Goal: Task Accomplishment & Management: Complete application form

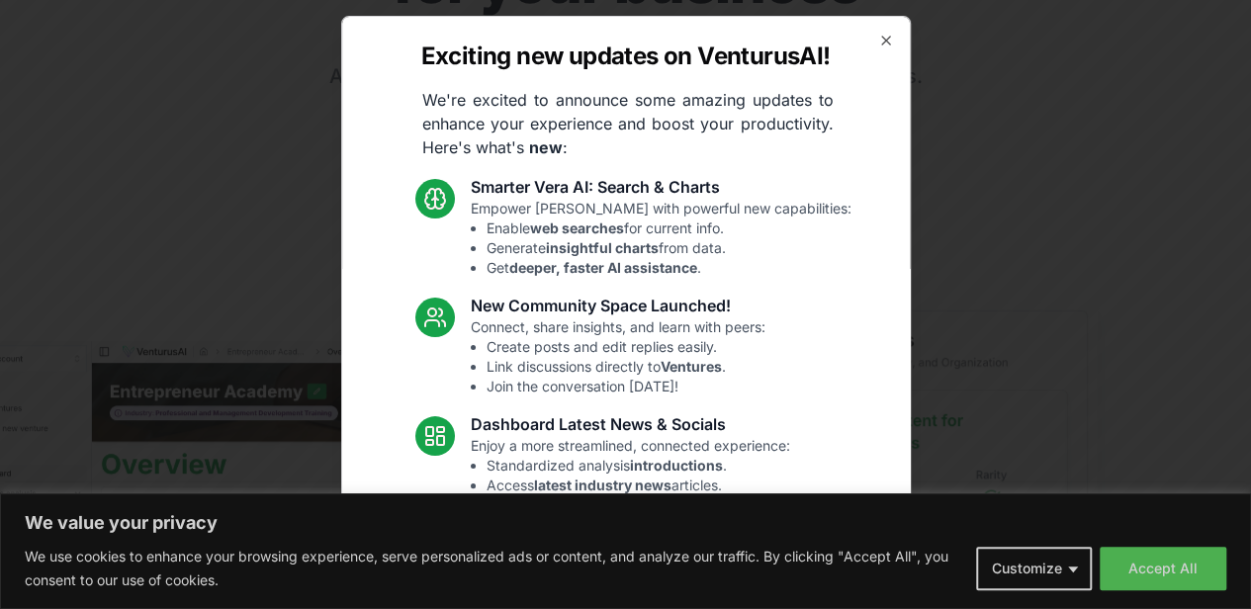
click at [857, 41] on div "Exciting new updates on VenturusAI! We're excited to announce some amazing upda…" at bounding box center [626, 305] width 570 height 578
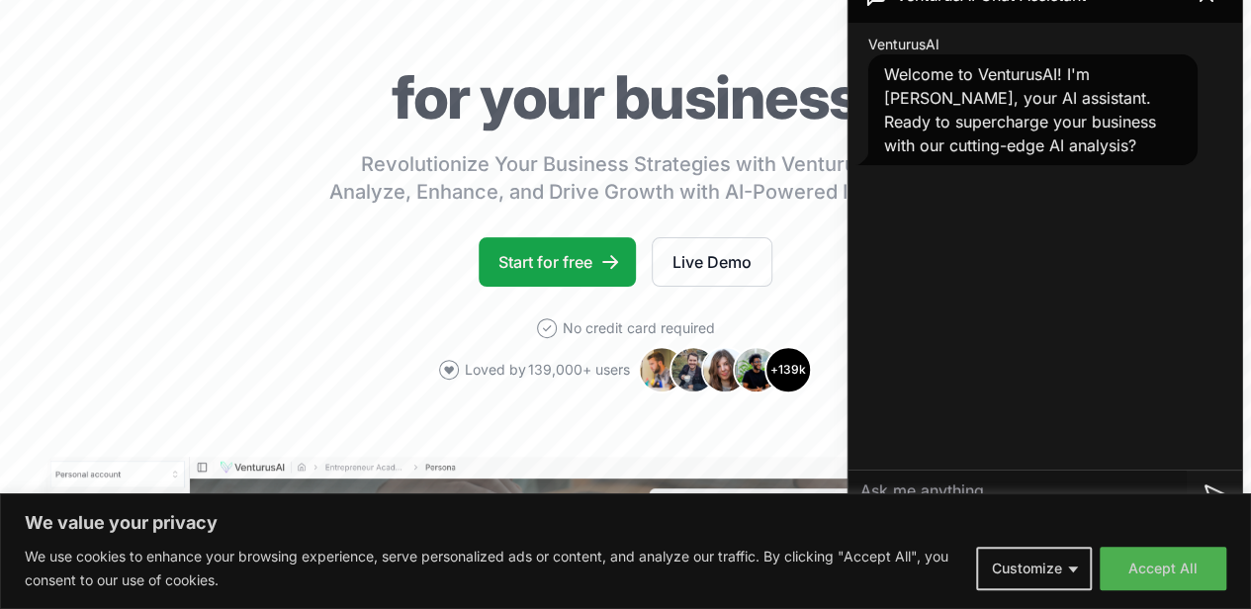
scroll to position [179, 0]
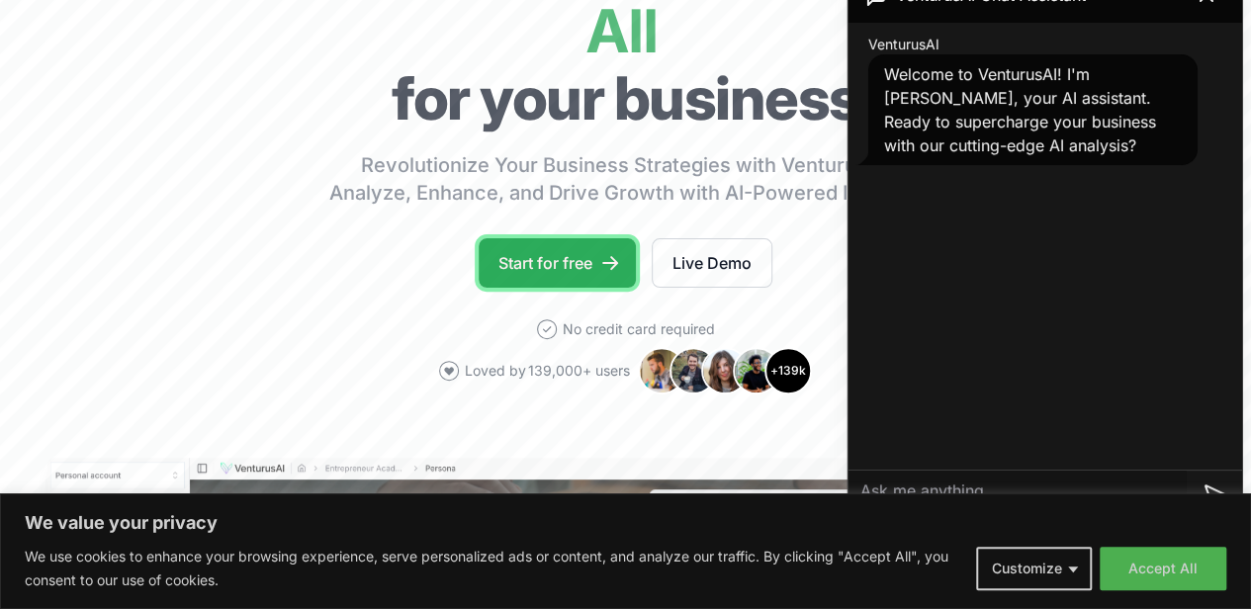
click at [594, 288] on link "Start for free" at bounding box center [557, 262] width 157 height 49
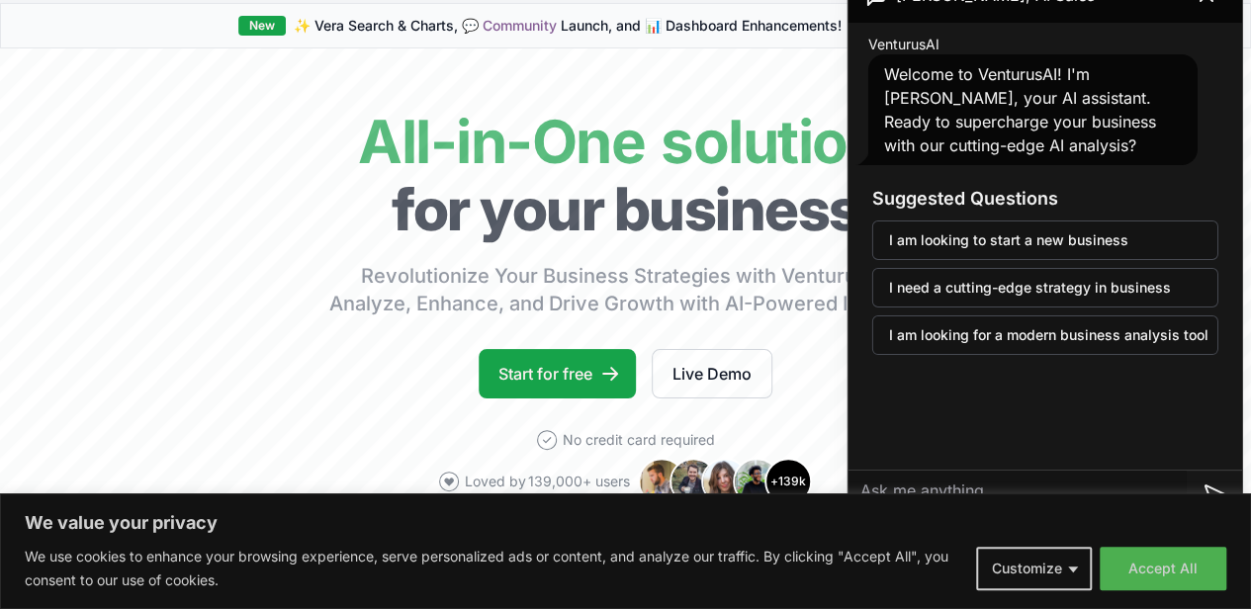
scroll to position [61, 0]
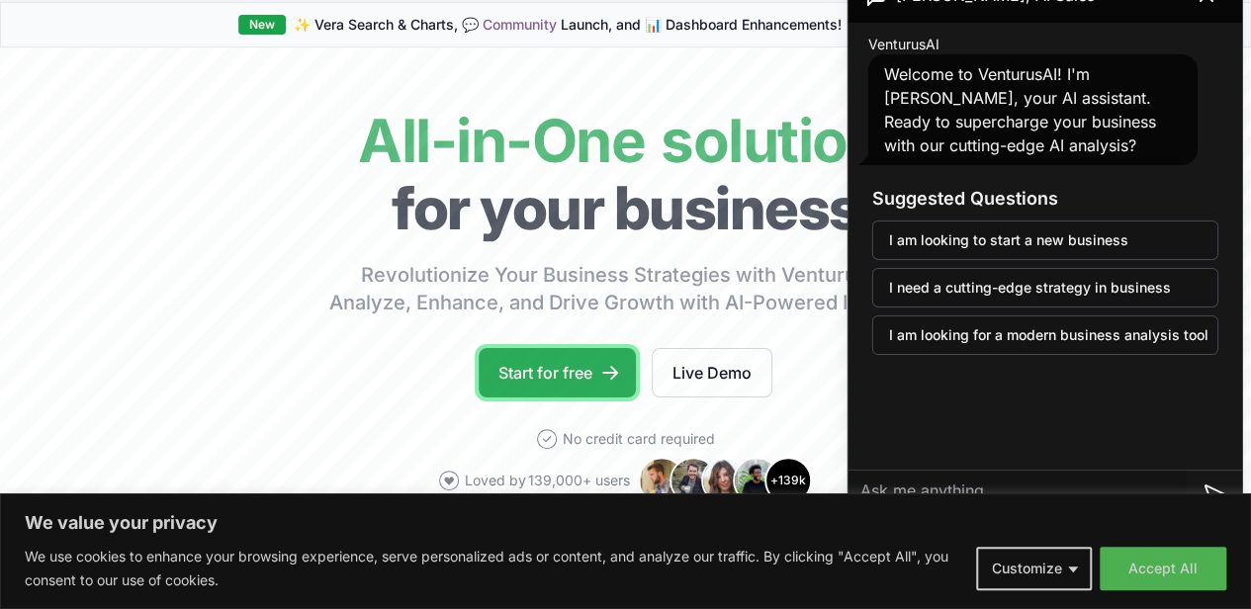
click at [570, 398] on link "Start for free" at bounding box center [557, 372] width 157 height 49
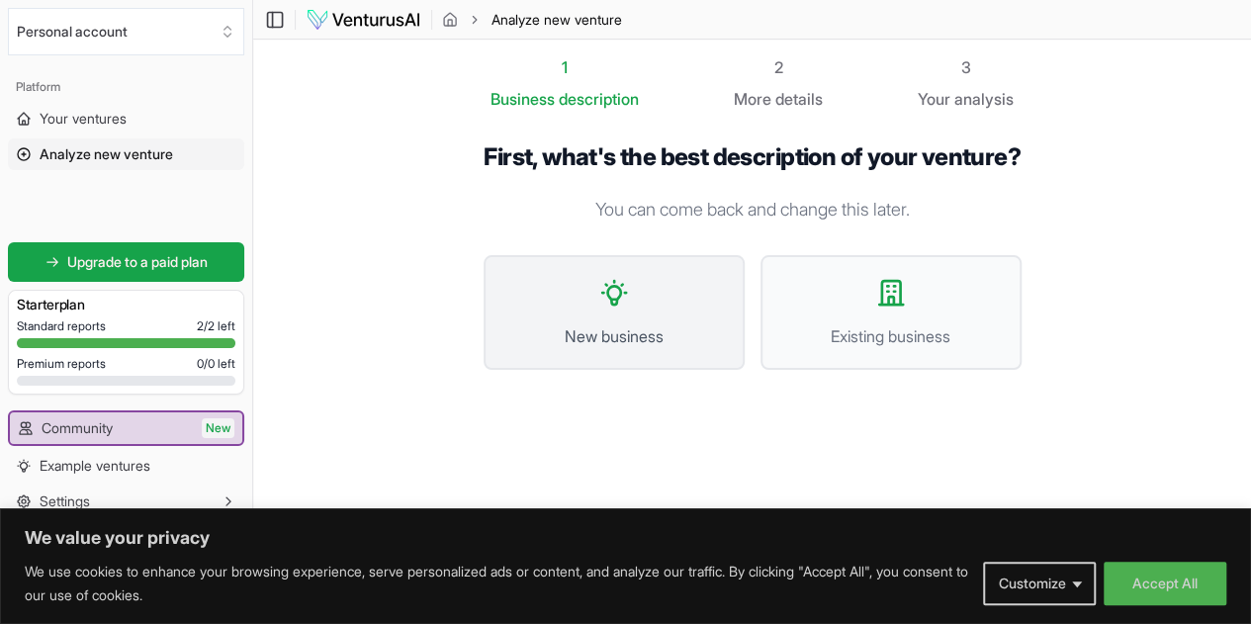
click at [601, 353] on button "New business" at bounding box center [614, 312] width 261 height 115
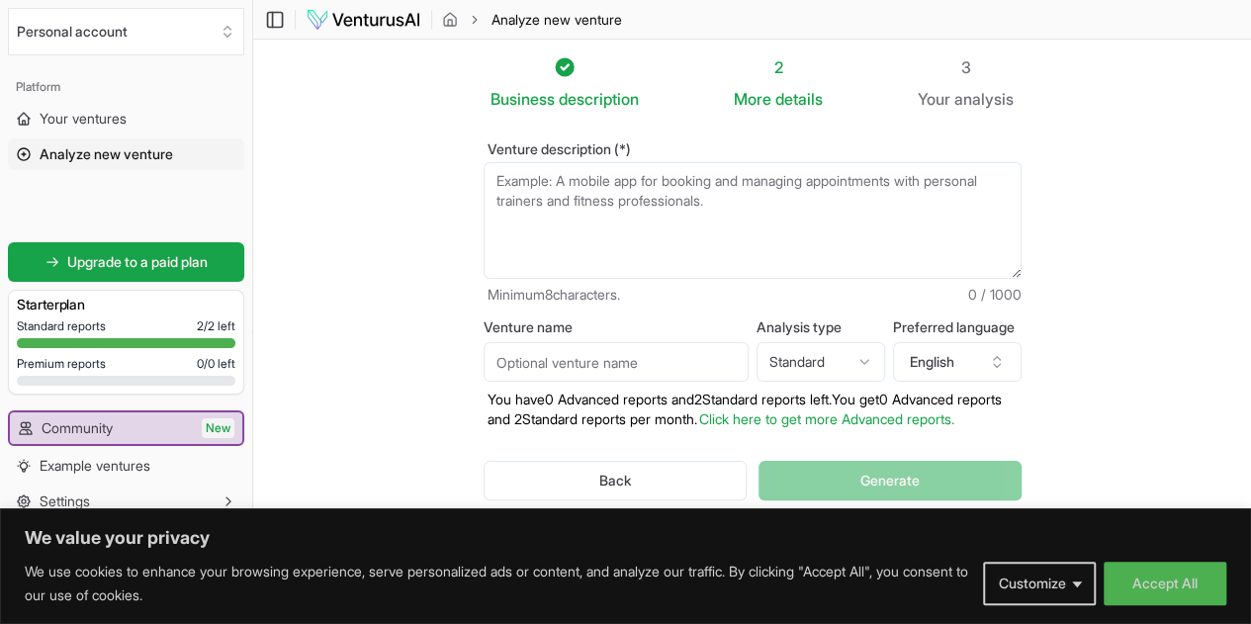
click at [770, 226] on textarea "Venture description (*)" at bounding box center [753, 220] width 538 height 117
click at [522, 240] on textarea "Venture description (*)" at bounding box center [753, 220] width 538 height 117
paste textarea "Venture Description for SoulCare AI SoulCare AI is a healthcare technology vent…"
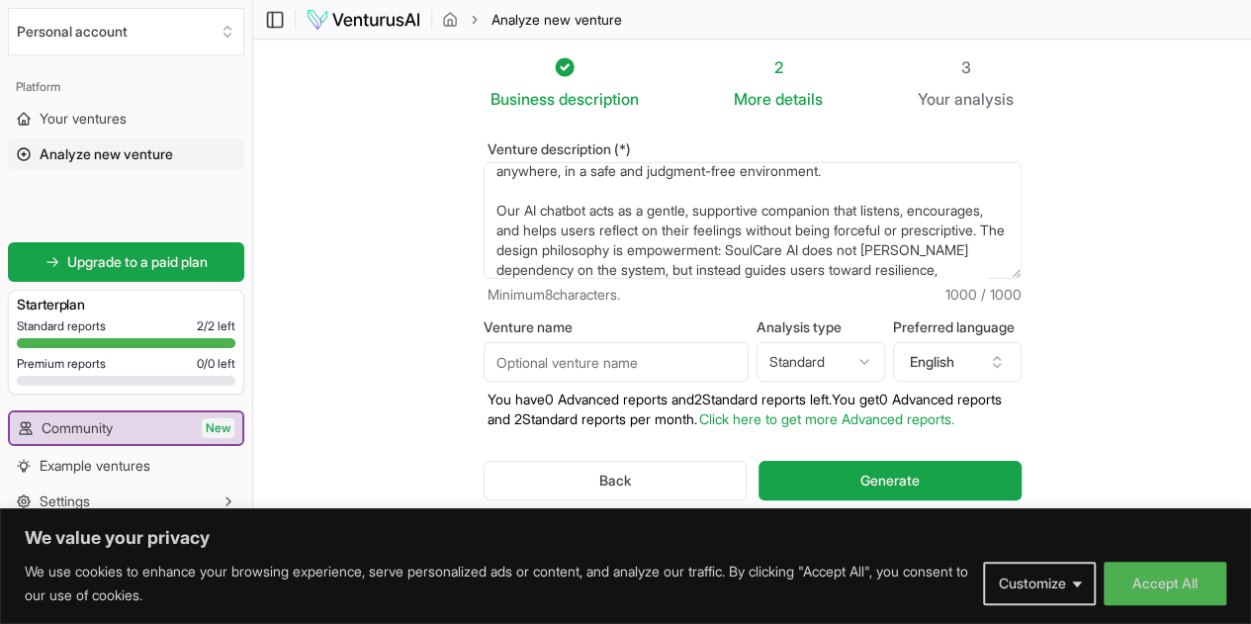
scroll to position [54, 0]
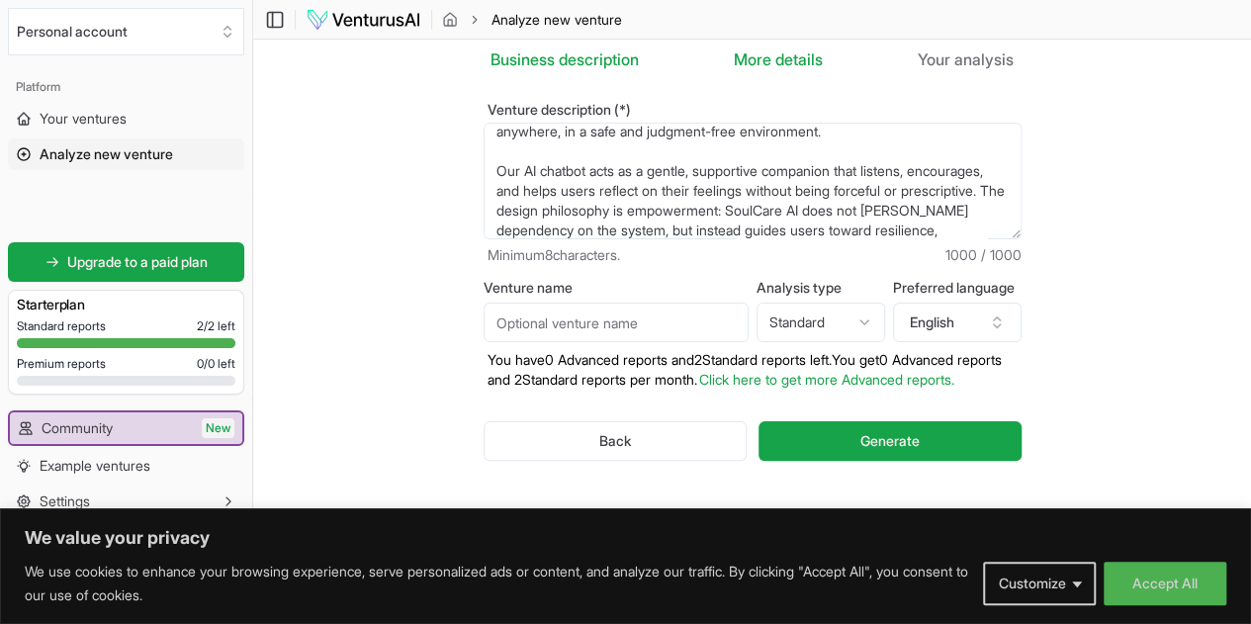
type textarea "Venture Description for SoulCare AI SoulCare AI is a healthcare technology vent…"
click at [654, 321] on input "Venture name" at bounding box center [616, 323] width 265 height 40
type input "Soul Care AI"
click at [880, 311] on html "We value your privacy We use cookies to enhance your browsing experience, serve…" at bounding box center [625, 272] width 1251 height 624
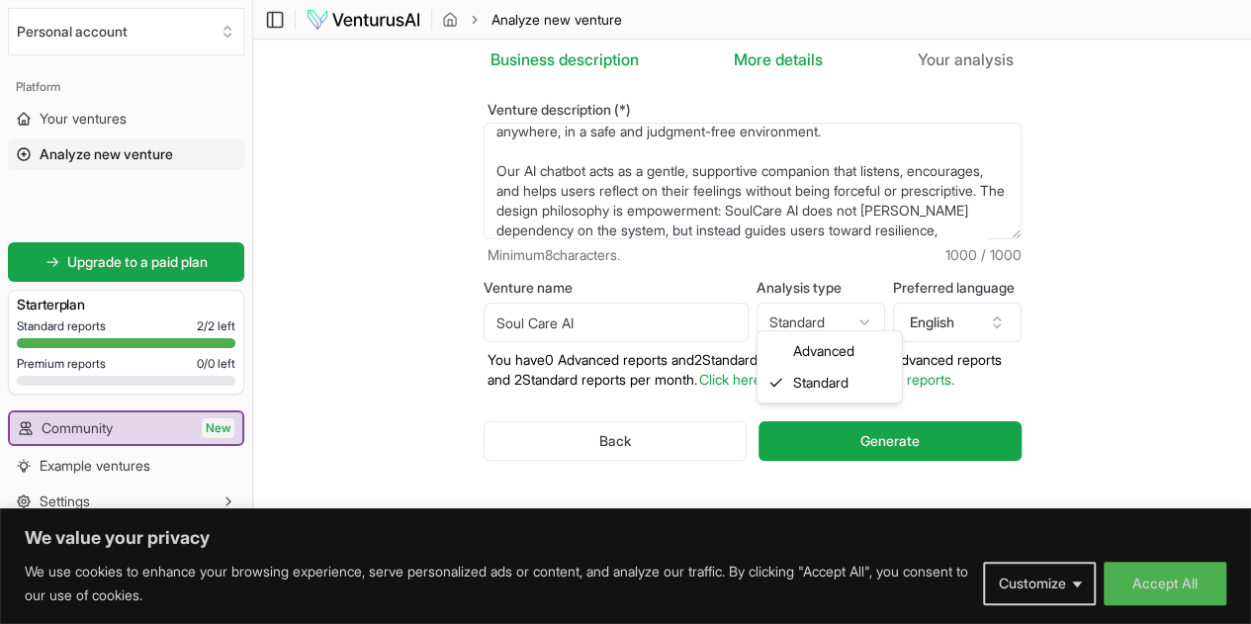
click at [874, 314] on html "We value your privacy We use cookies to enhance your browsing experience, serve…" at bounding box center [625, 272] width 1251 height 624
click at [879, 298] on html "We value your privacy We use cookies to enhance your browsing experience, serve…" at bounding box center [625, 272] width 1251 height 624
select select "standard"
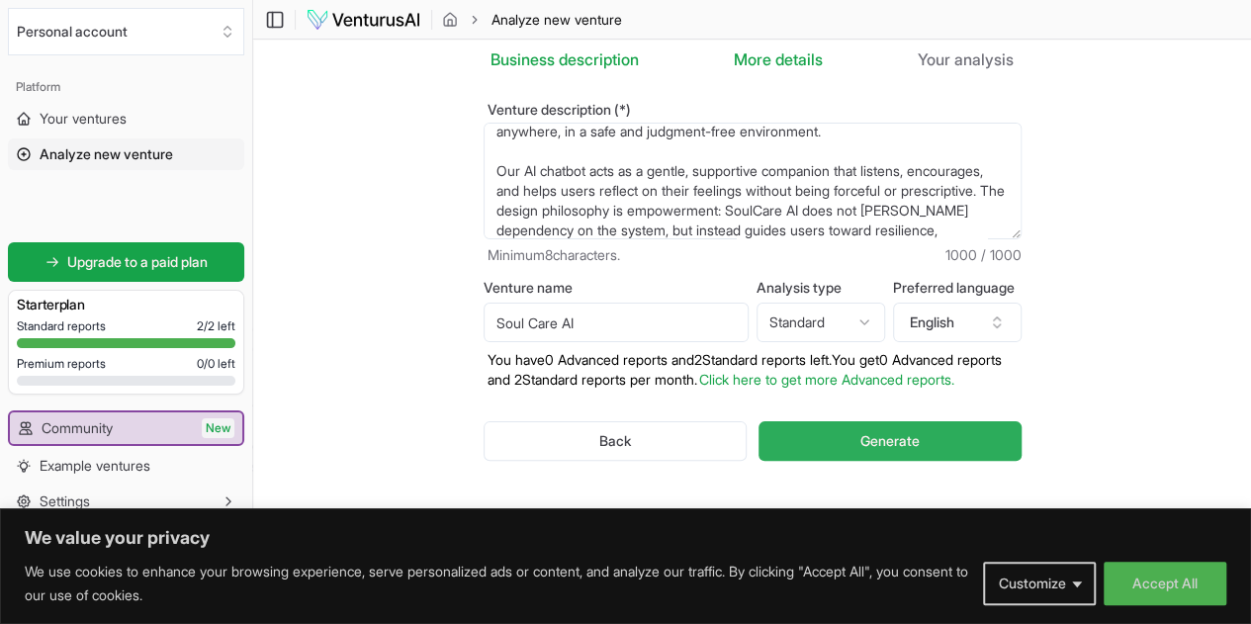
click at [873, 425] on button "Generate" at bounding box center [890, 441] width 262 height 40
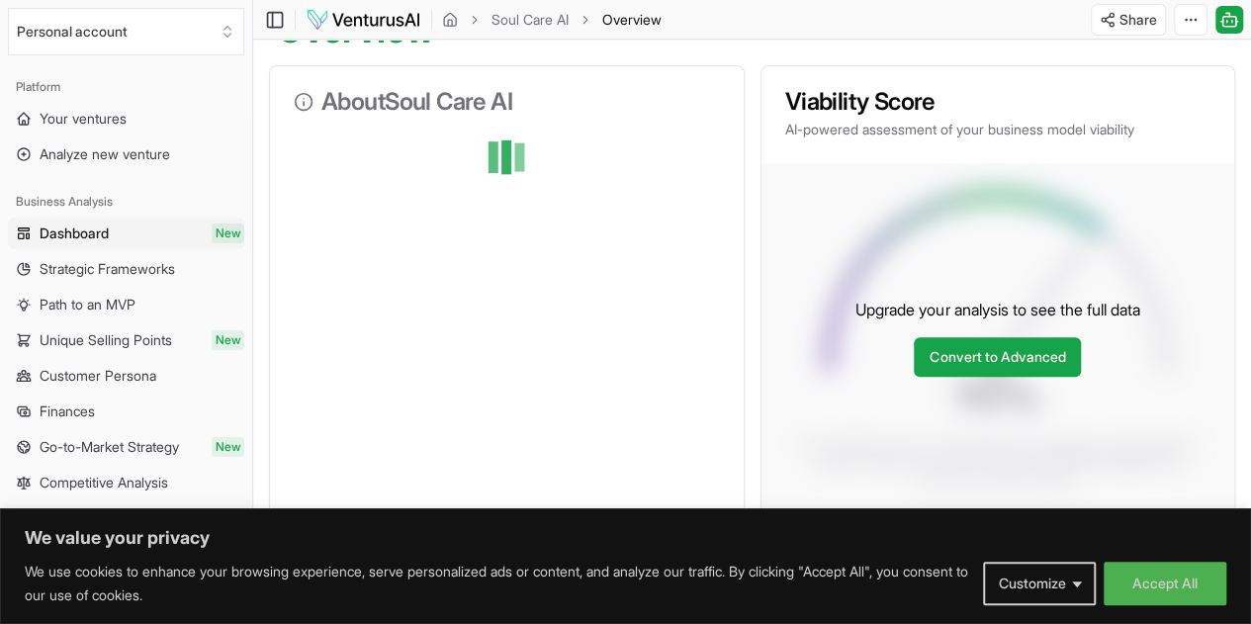
scroll to position [240, 0]
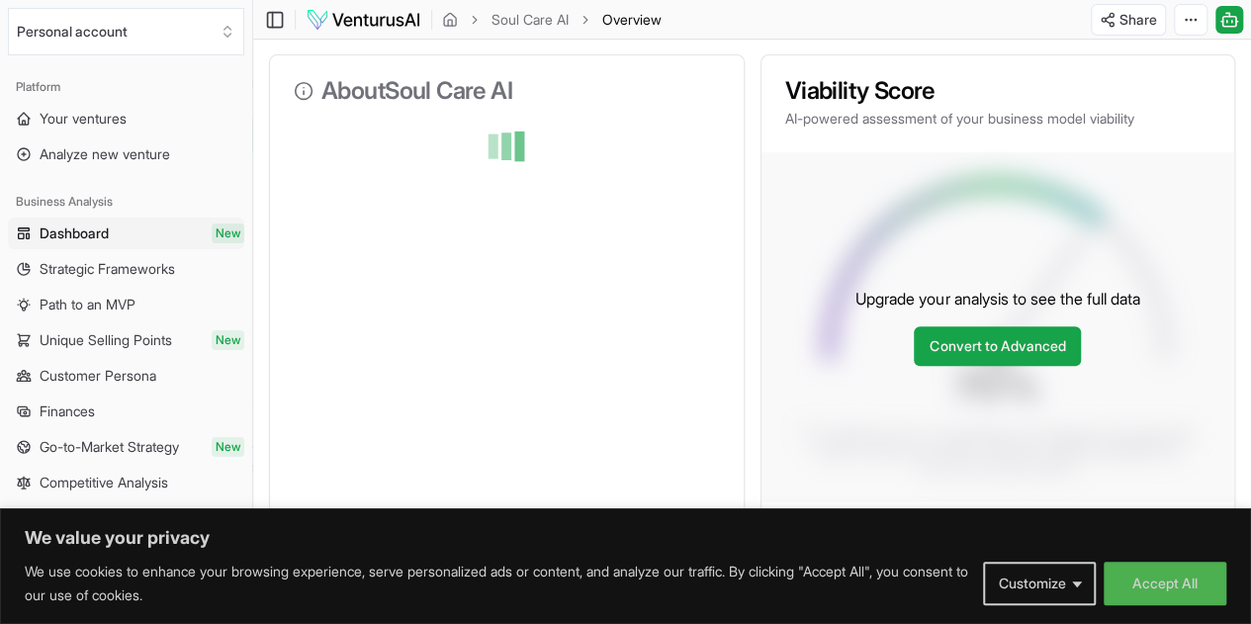
drag, startPoint x: 726, startPoint y: 371, endPoint x: 730, endPoint y: 293, distance: 78.2
click at [730, 293] on div "About Soul Care AI" at bounding box center [507, 315] width 476 height 523
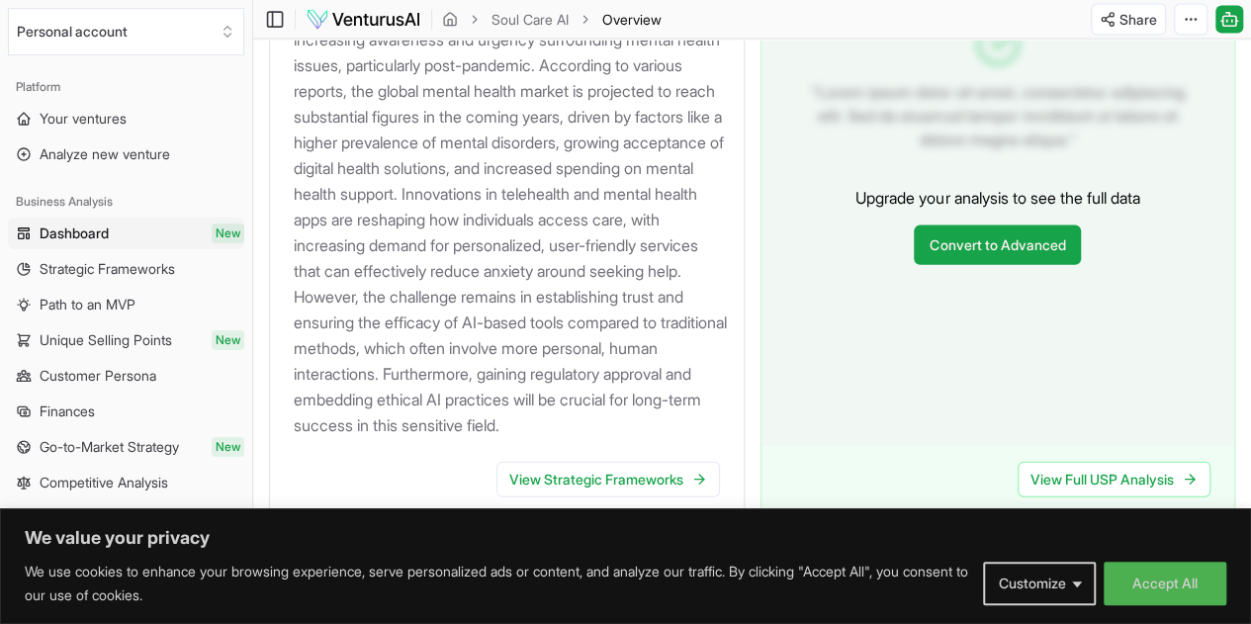
scroll to position [2218, 0]
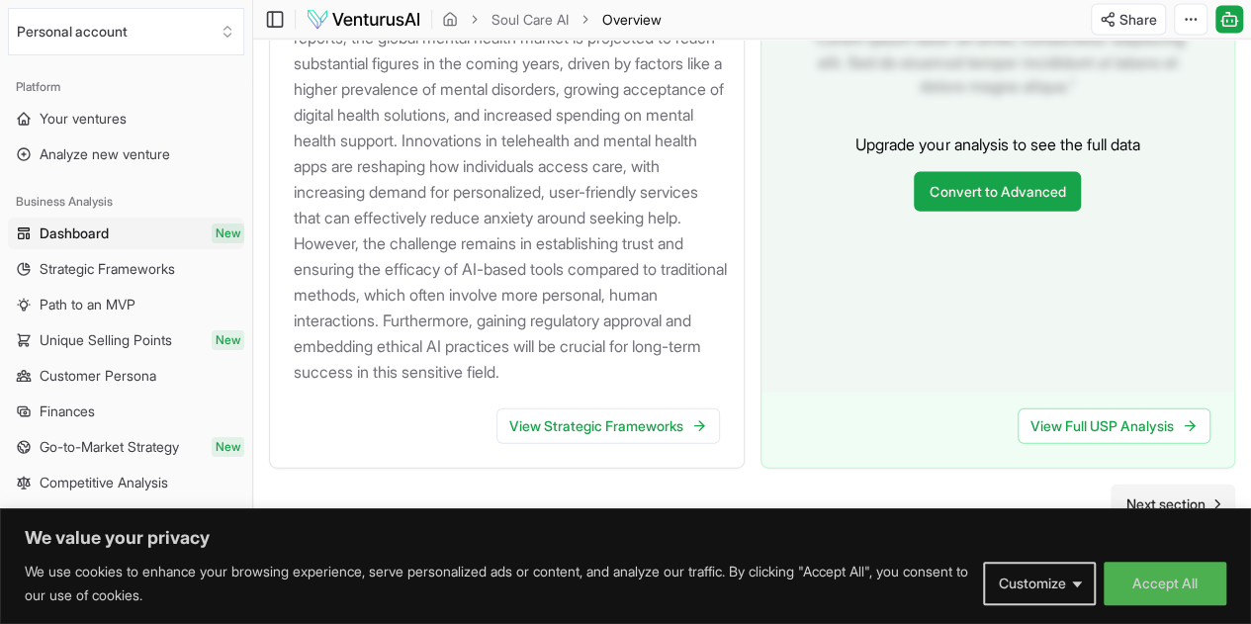
click at [1170, 495] on span "Next section" at bounding box center [1166, 505] width 79 height 20
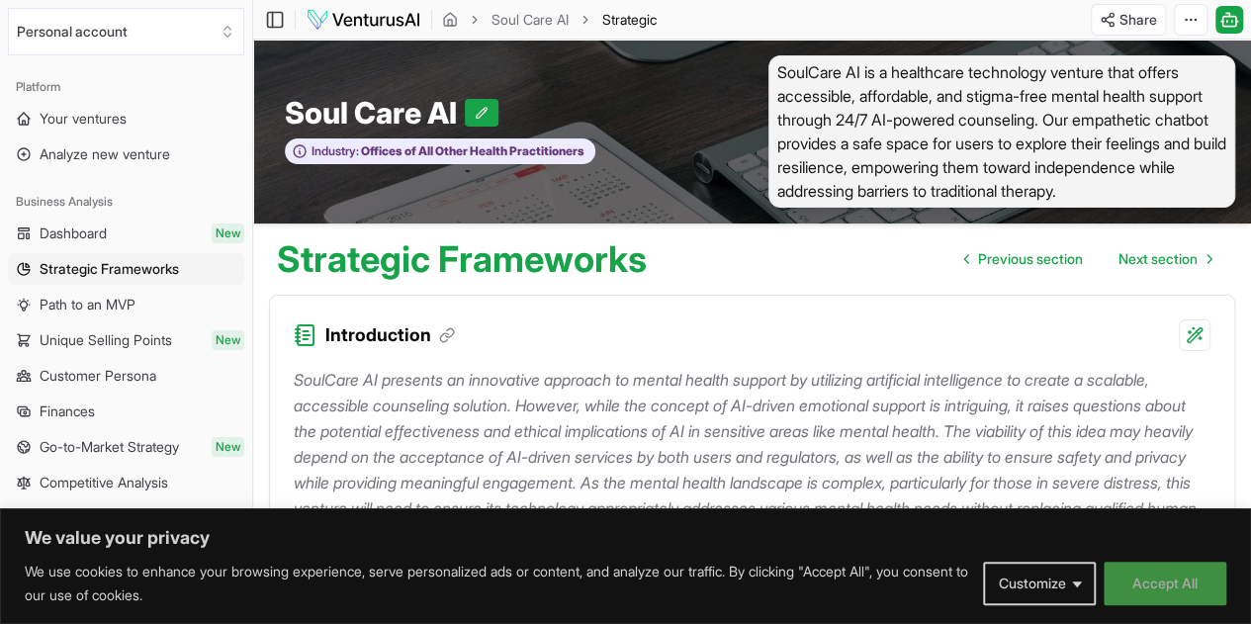
click at [1122, 578] on button "Accept All" at bounding box center [1165, 584] width 123 height 44
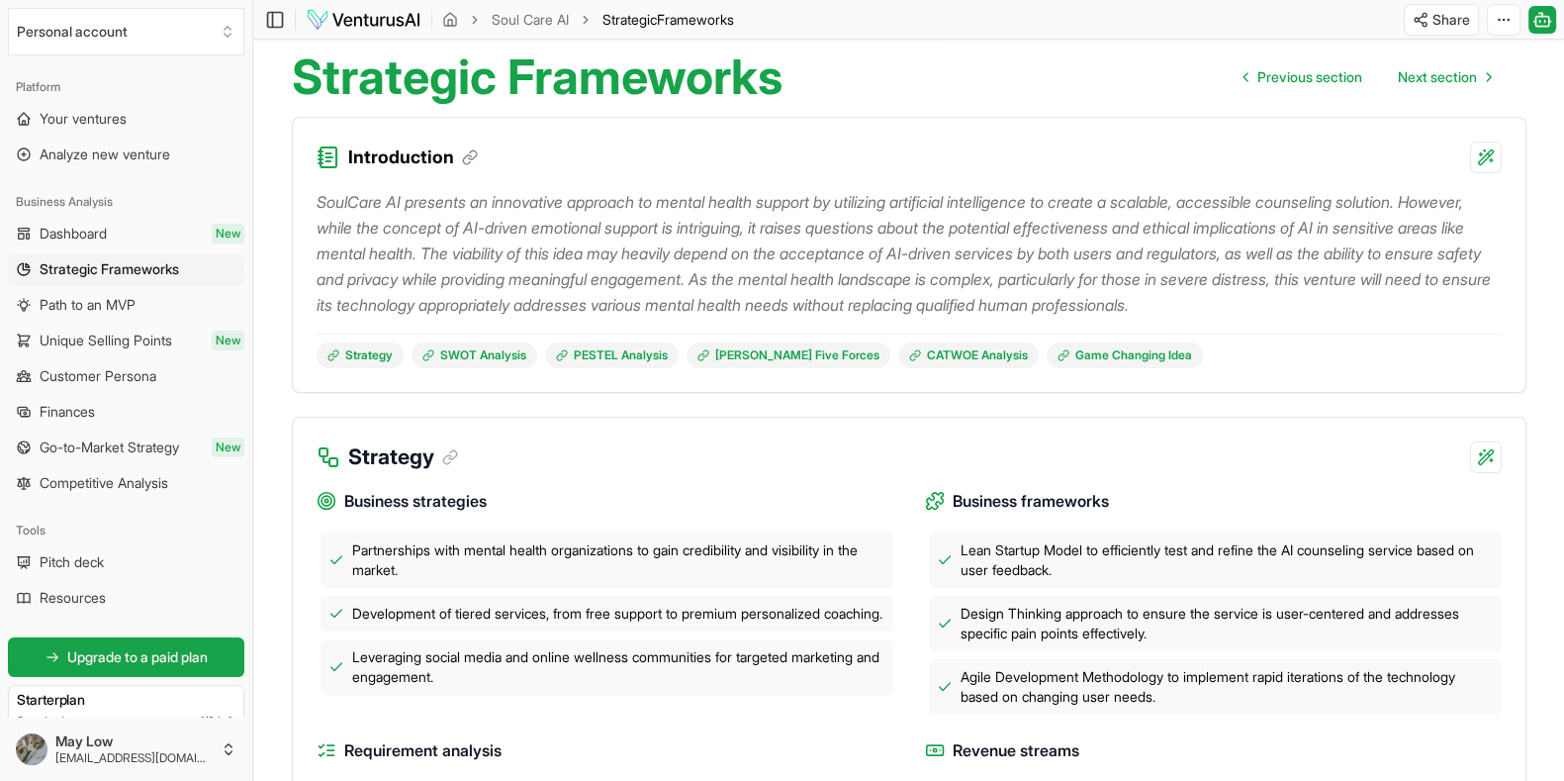
scroll to position [177, 0]
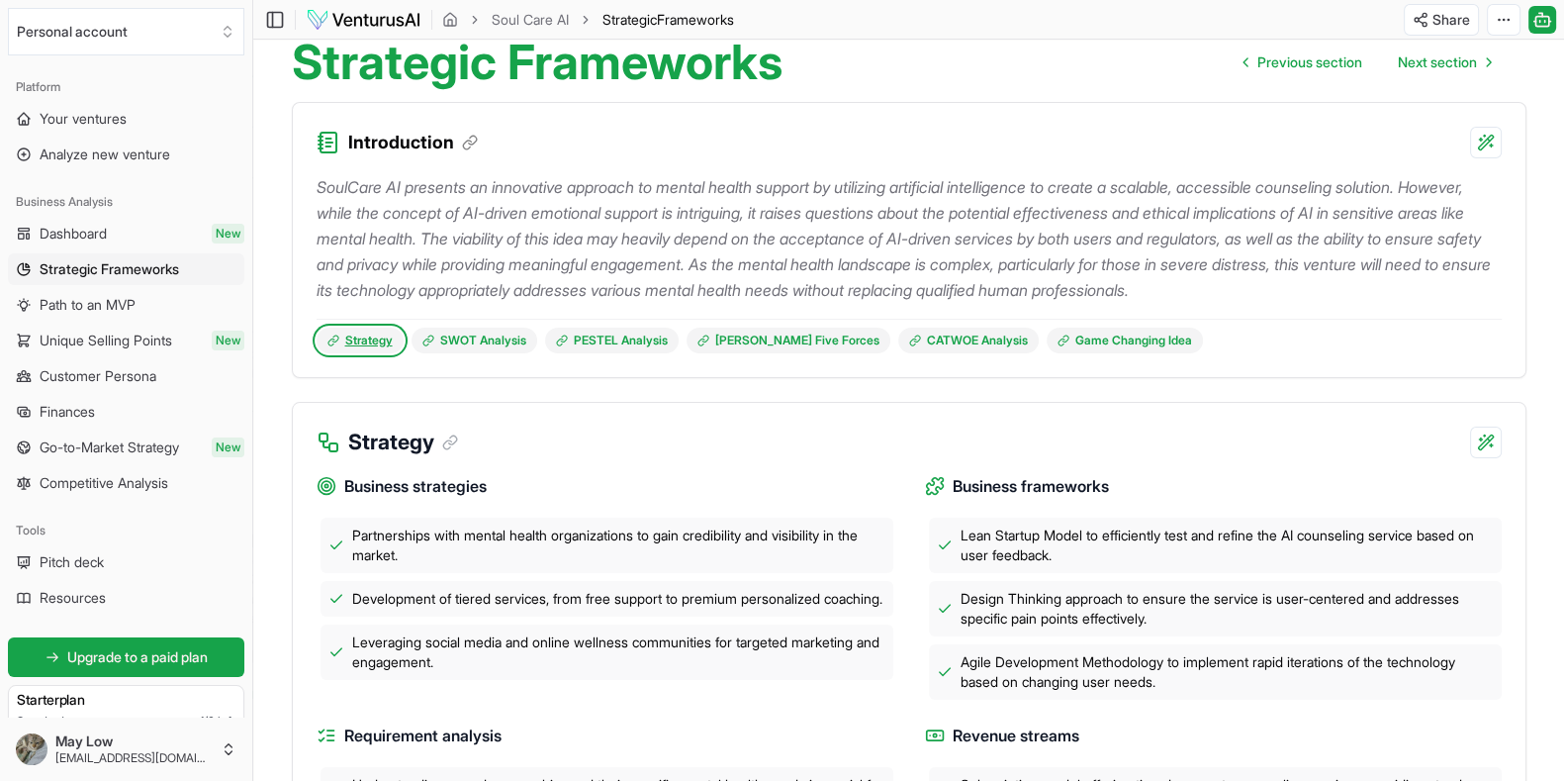
click at [376, 344] on link "Strategy" at bounding box center [360, 340] width 87 height 26
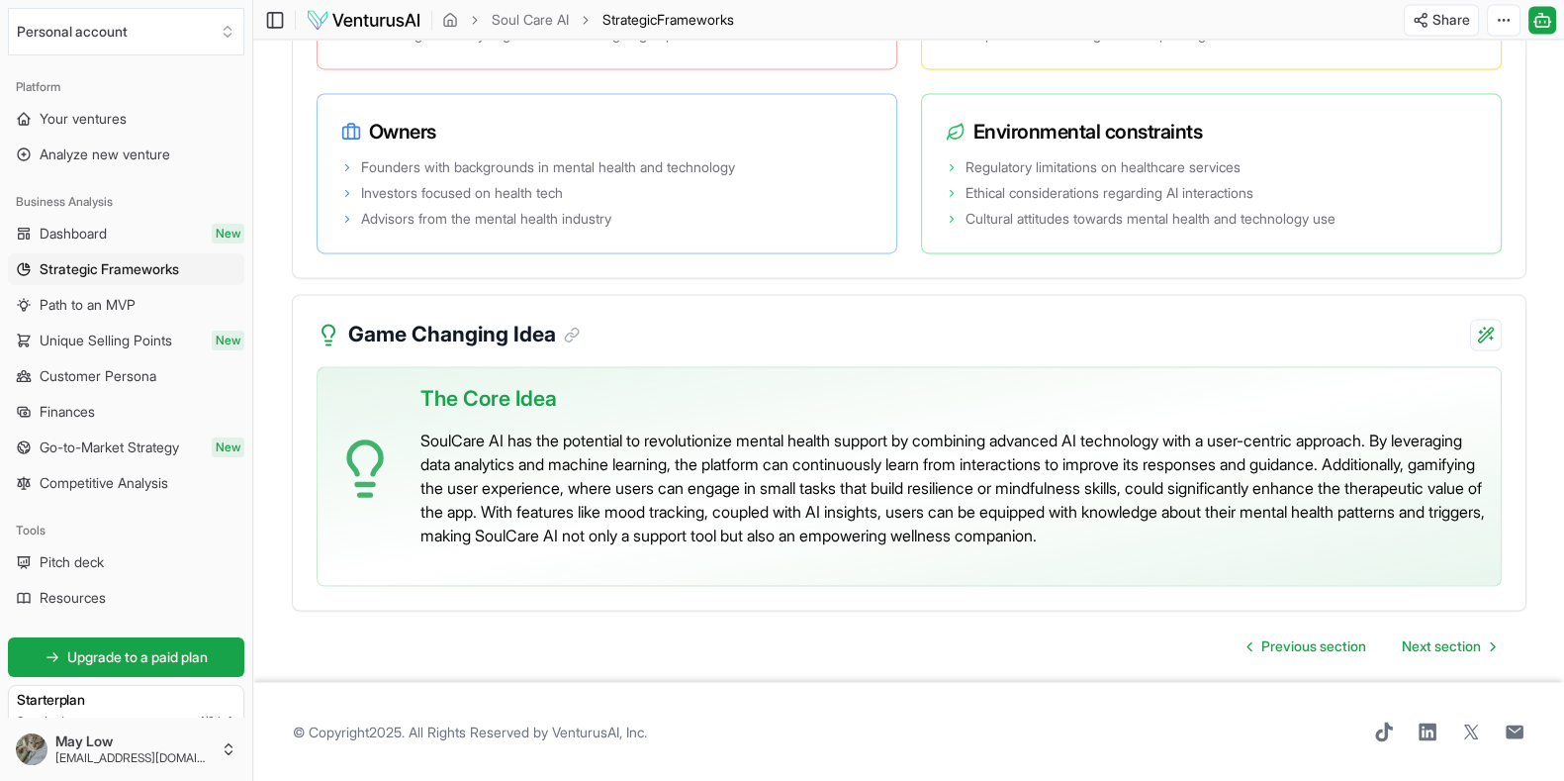
scroll to position [4004, 0]
click at [1250, 608] on link "Next section" at bounding box center [1448, 646] width 125 height 40
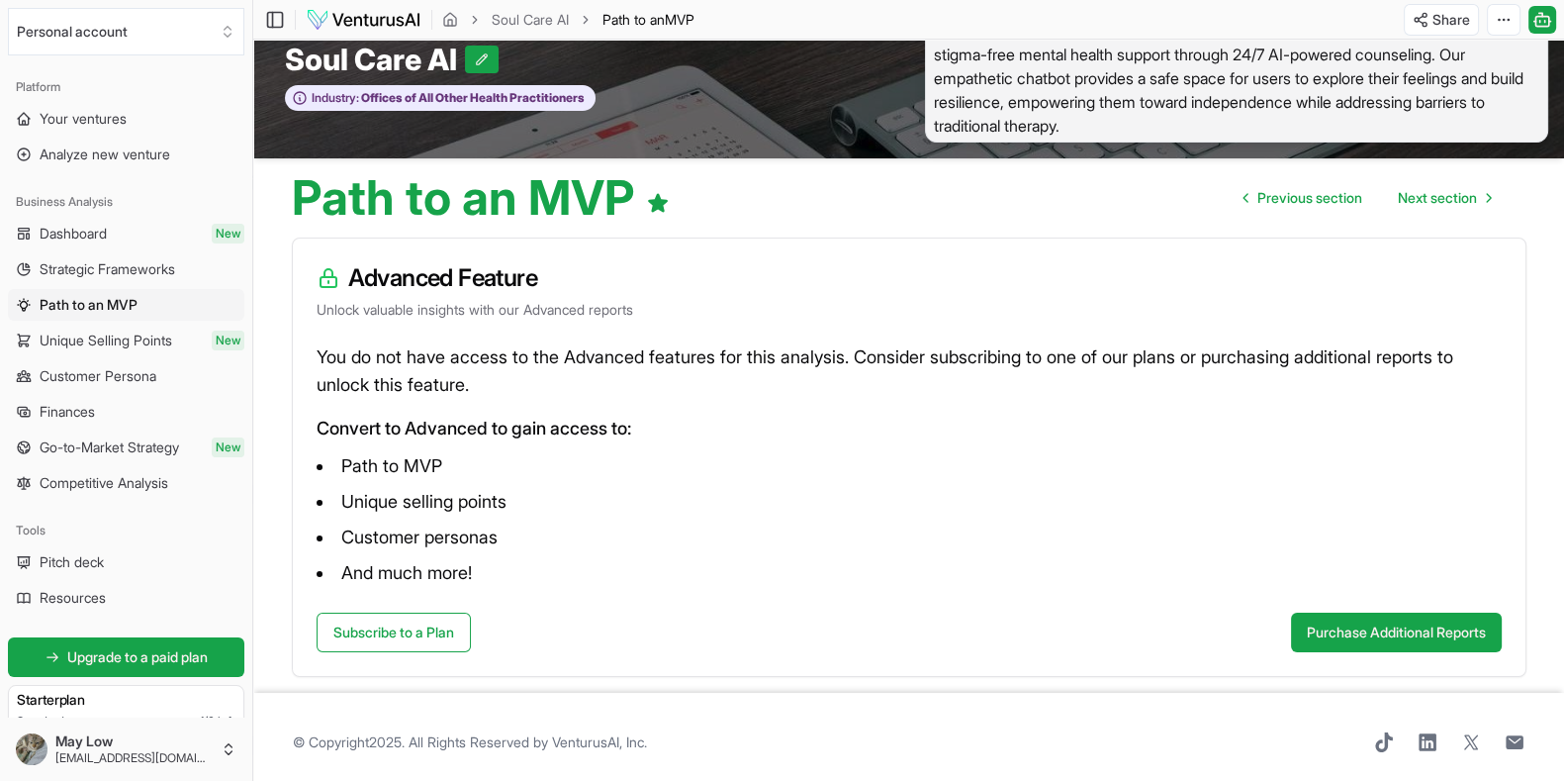
scroll to position [50, 0]
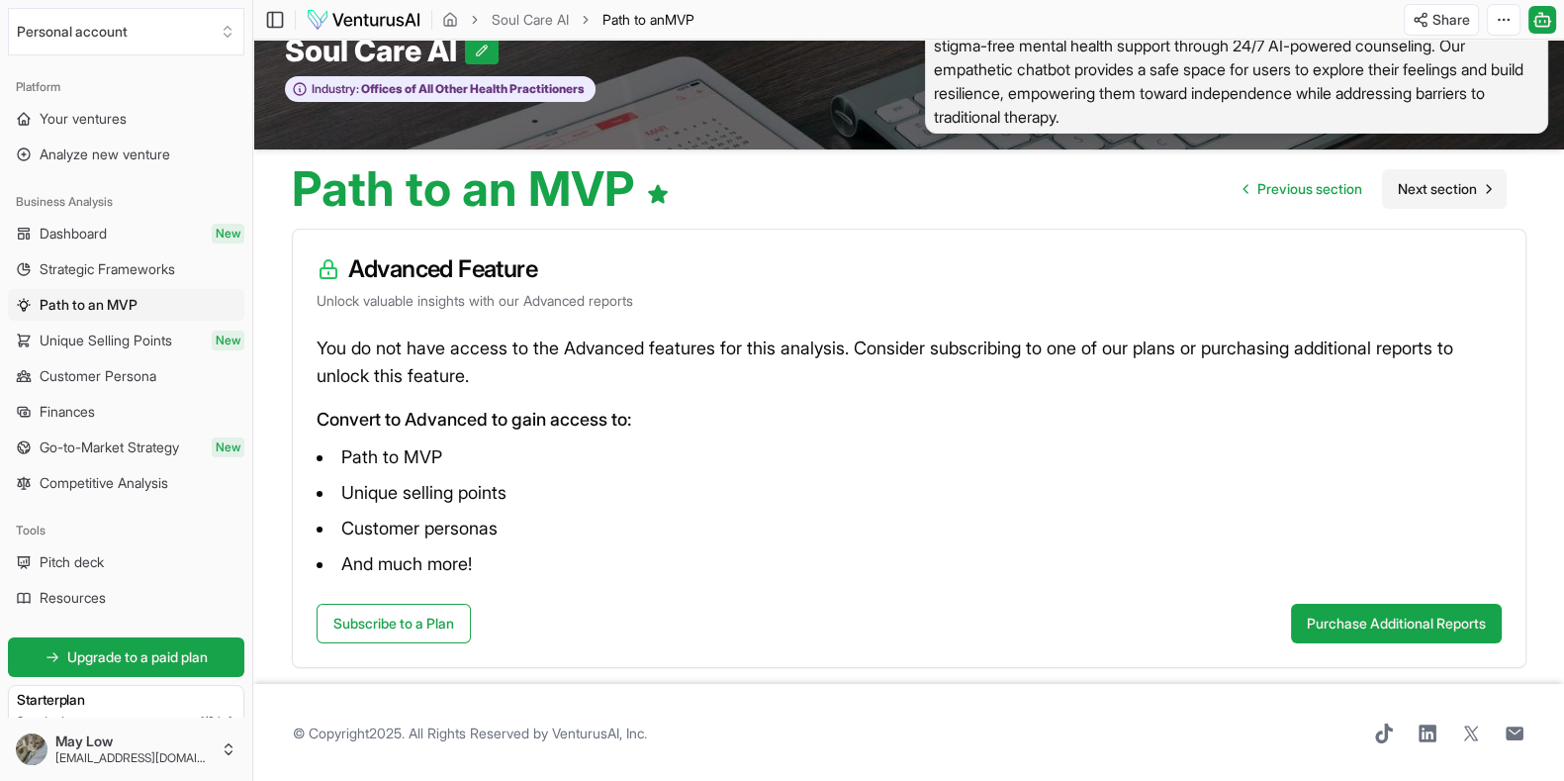
click at [1250, 207] on link "Next section" at bounding box center [1444, 189] width 125 height 40
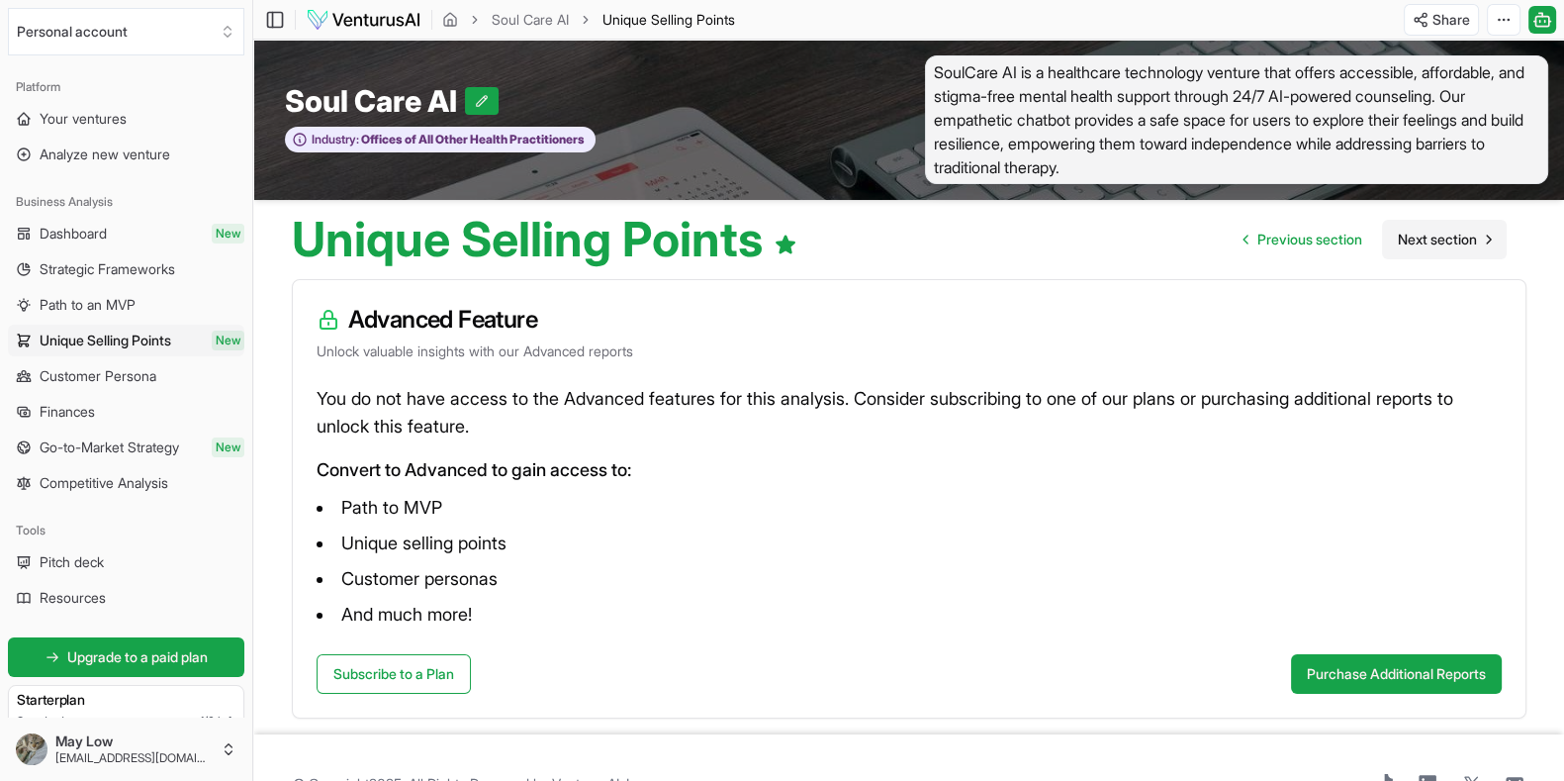
click at [1250, 231] on icon "Go to next page" at bounding box center [1489, 239] width 16 height 16
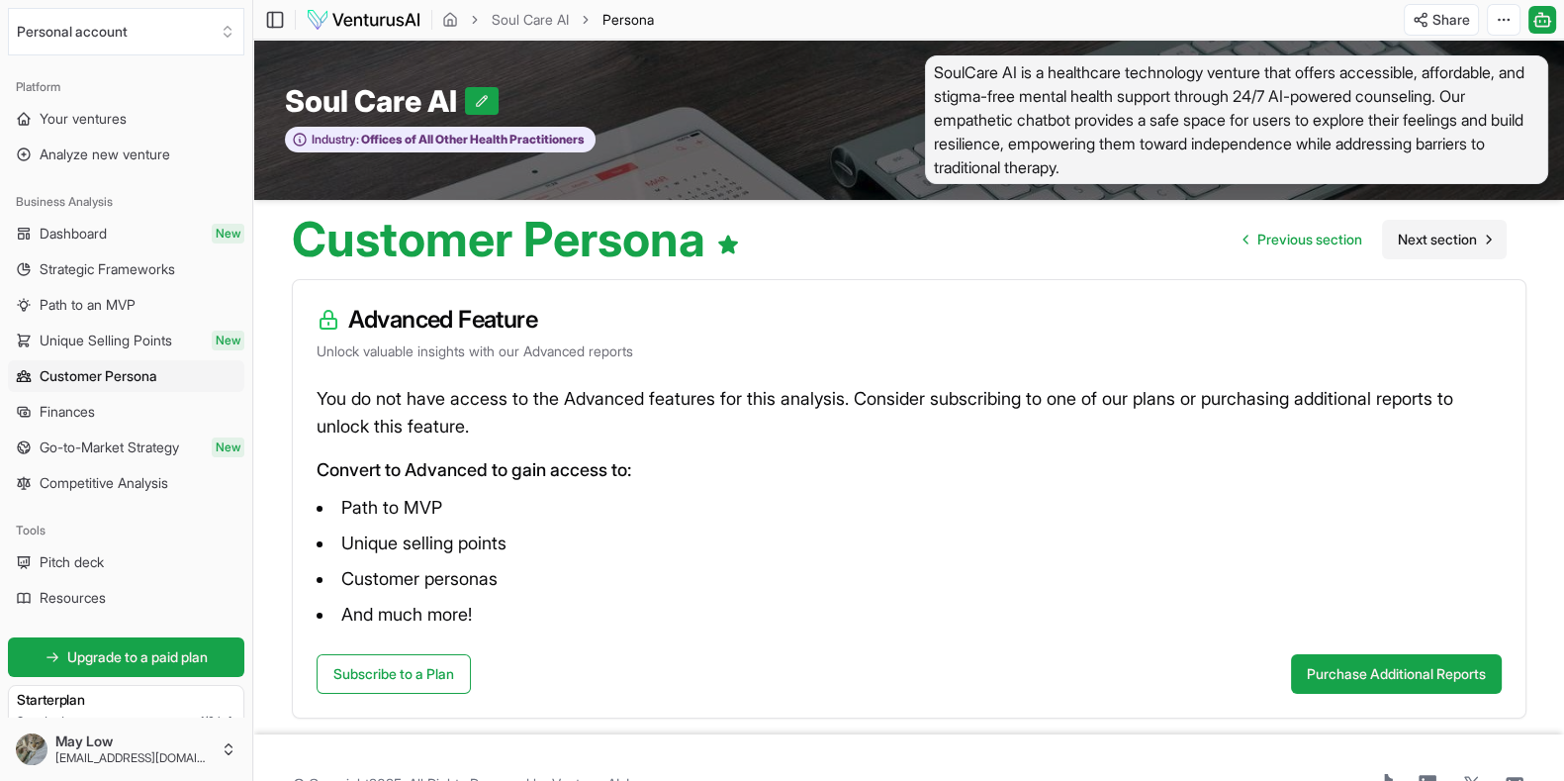
click at [1250, 231] on icon "Go to next page" at bounding box center [1489, 239] width 16 height 16
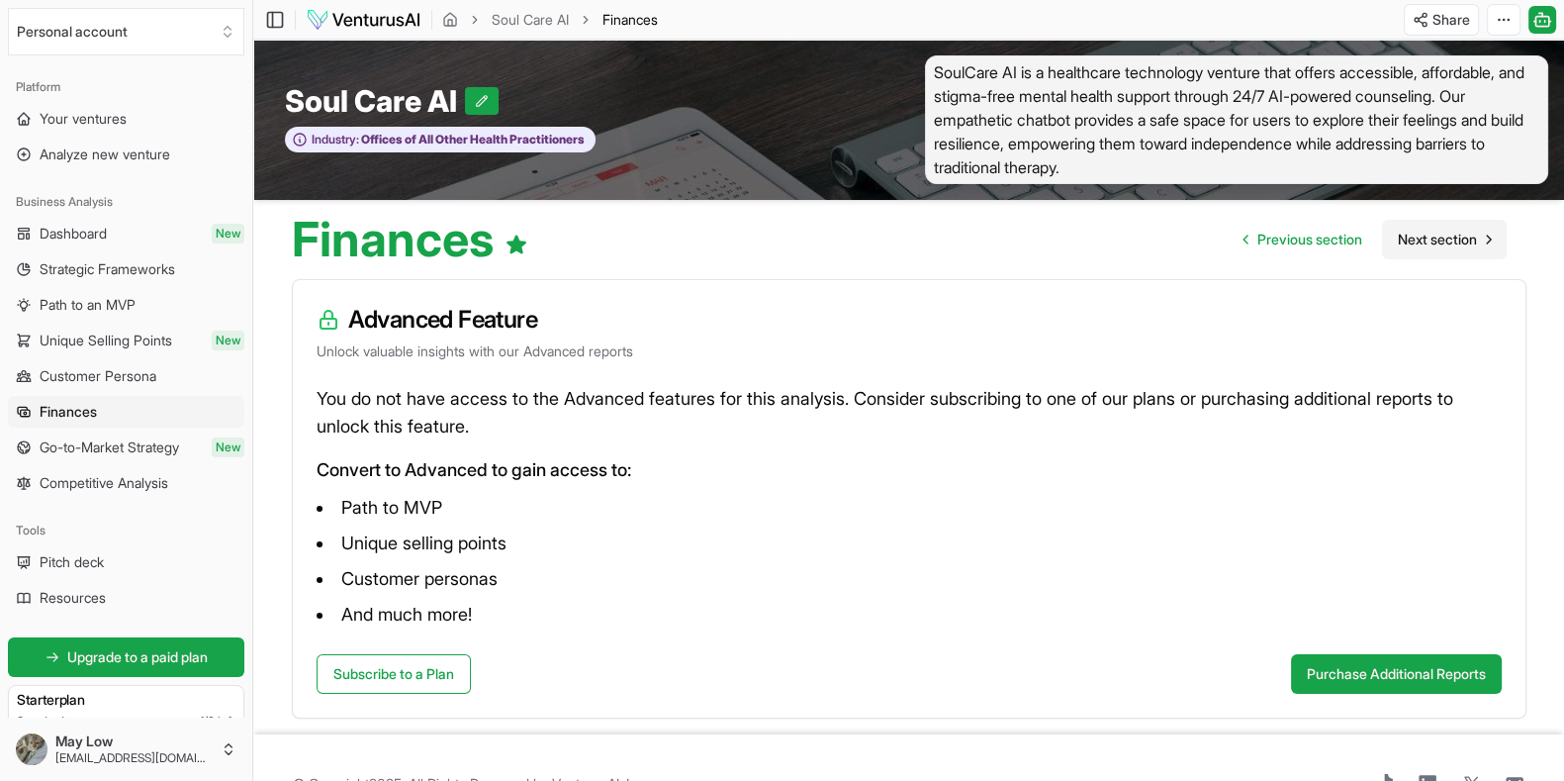
click at [1250, 231] on icon "Go to next page" at bounding box center [1489, 239] width 16 height 16
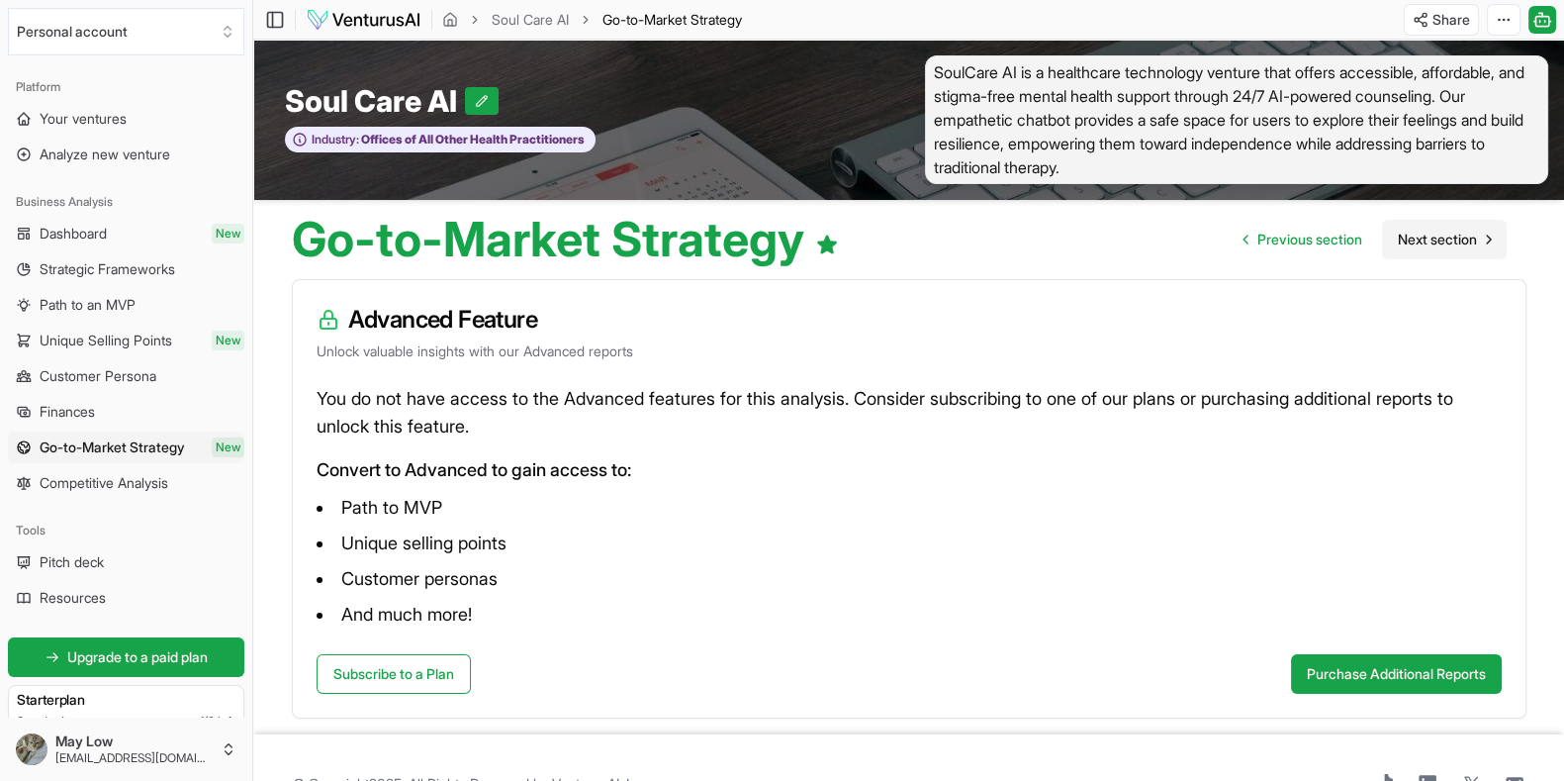
click at [1250, 231] on icon "Go to next page" at bounding box center [1489, 239] width 16 height 16
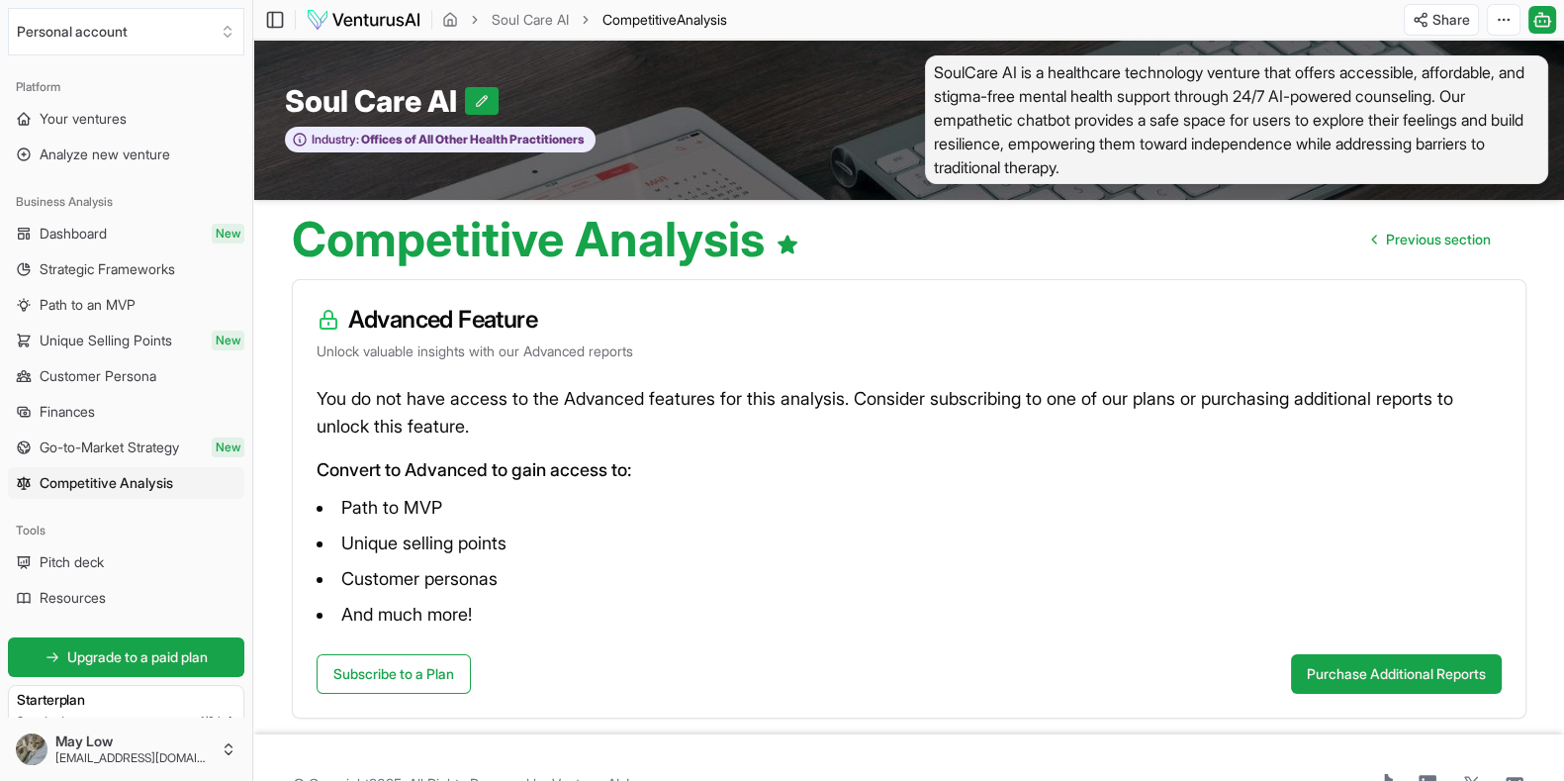
click at [1250, 230] on link "Previous section" at bounding box center [1431, 240] width 150 height 40
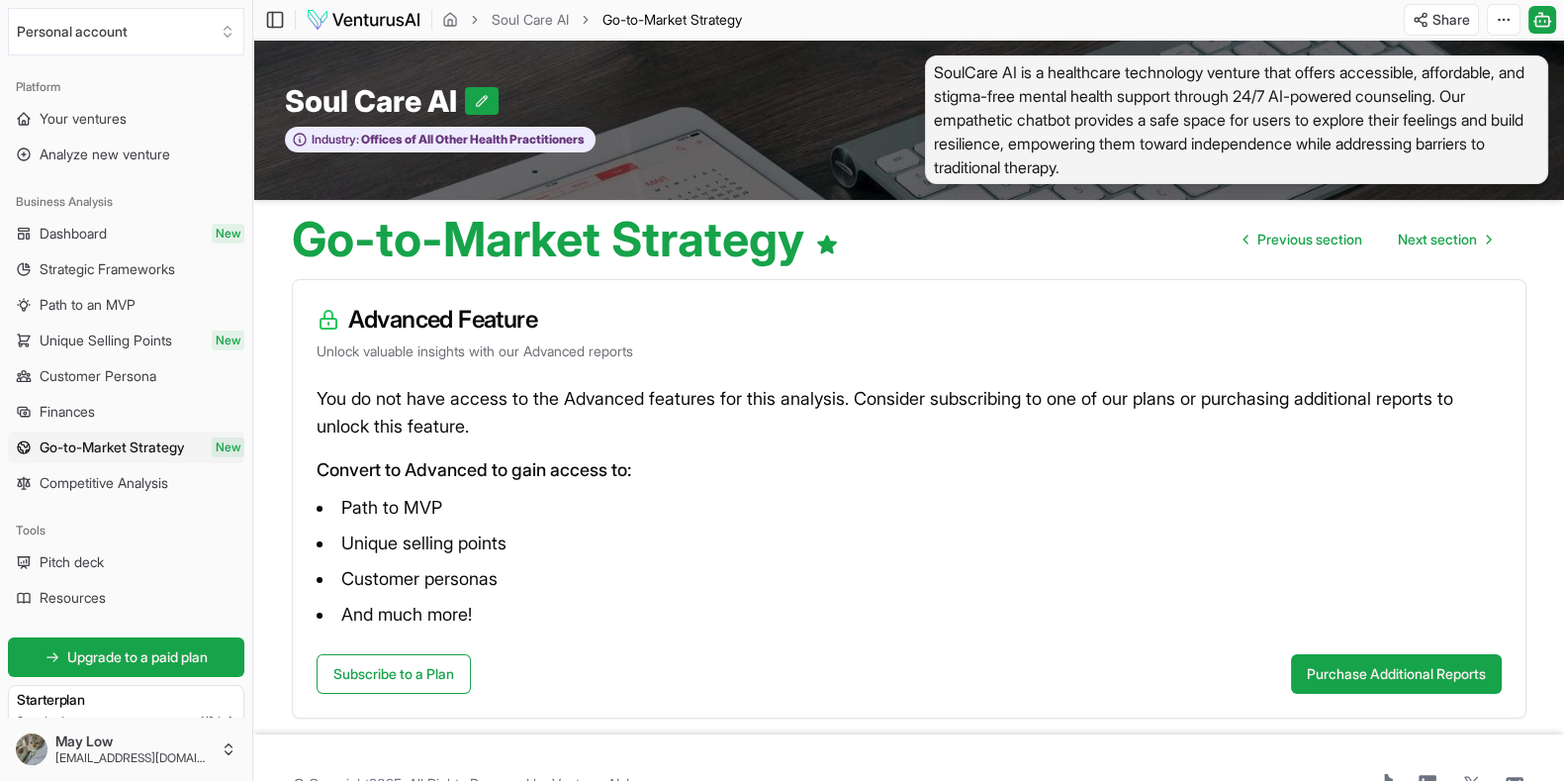
click at [1250, 231] on icon "Go to next page" at bounding box center [1489, 239] width 16 height 16
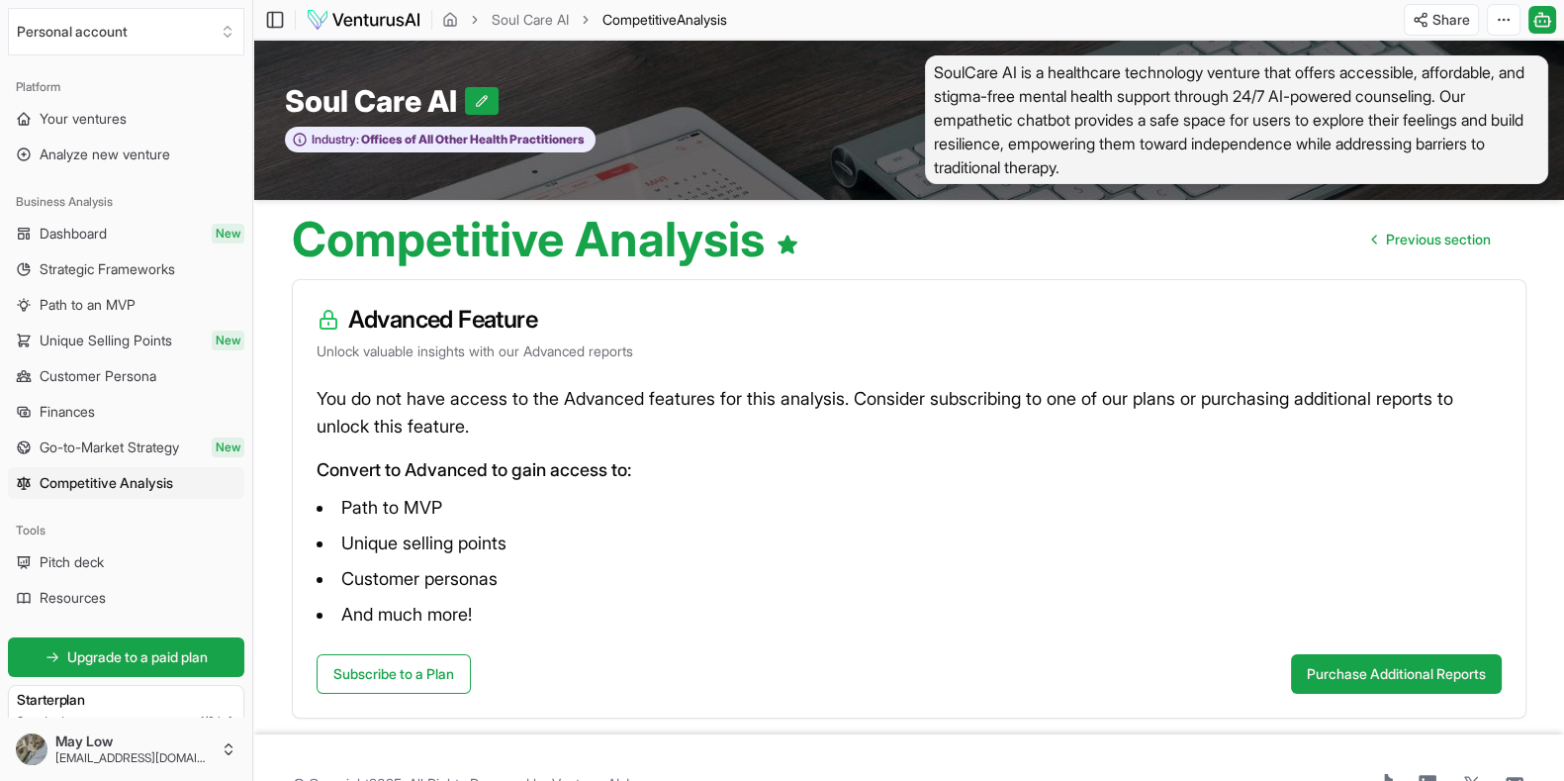
click at [1250, 230] on link "Previous section" at bounding box center [1431, 240] width 150 height 40
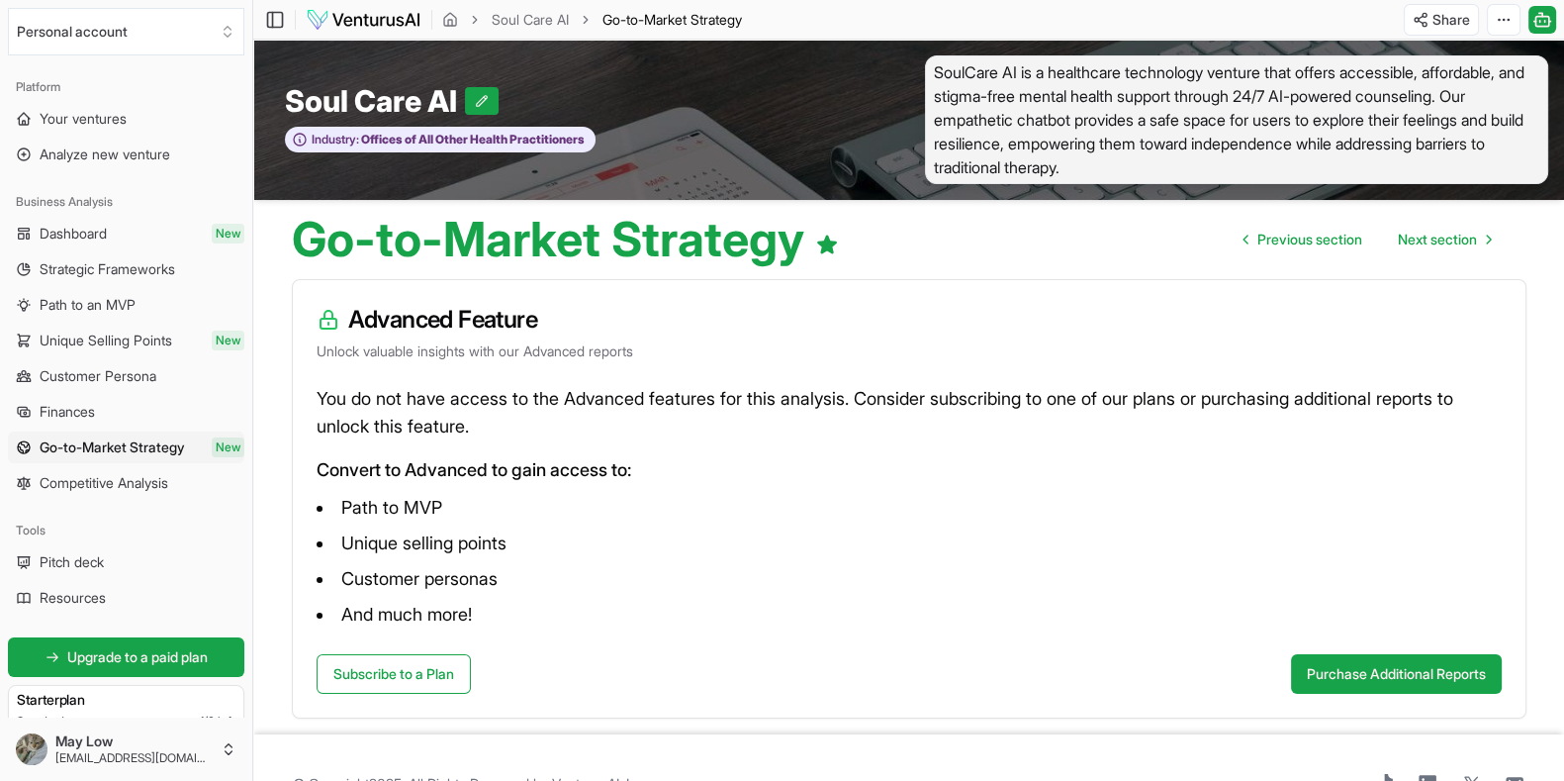
click at [1250, 231] on icon "Go to next page" at bounding box center [1489, 239] width 16 height 16
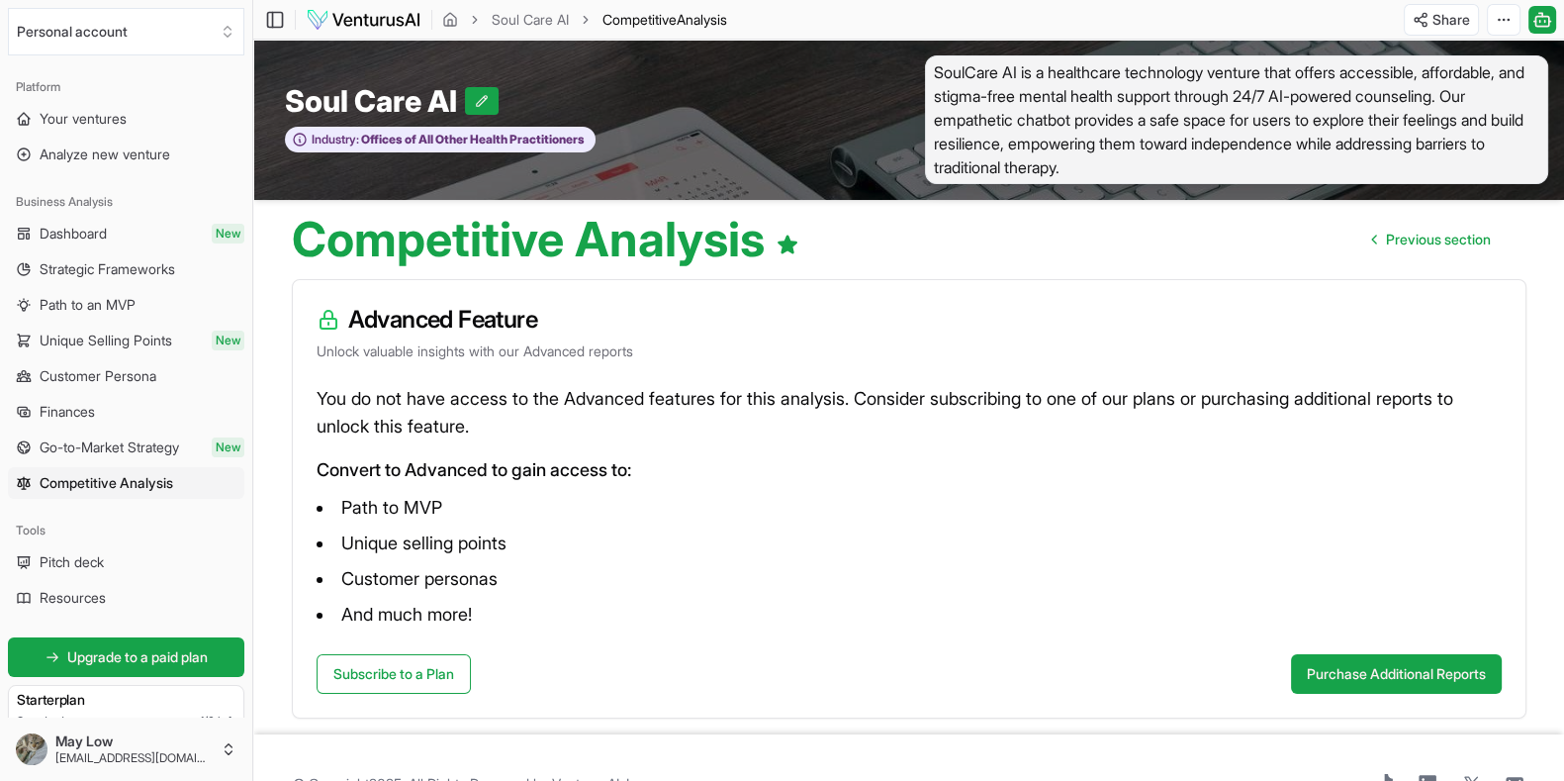
click at [1250, 230] on link "Previous section" at bounding box center [1431, 240] width 150 height 40
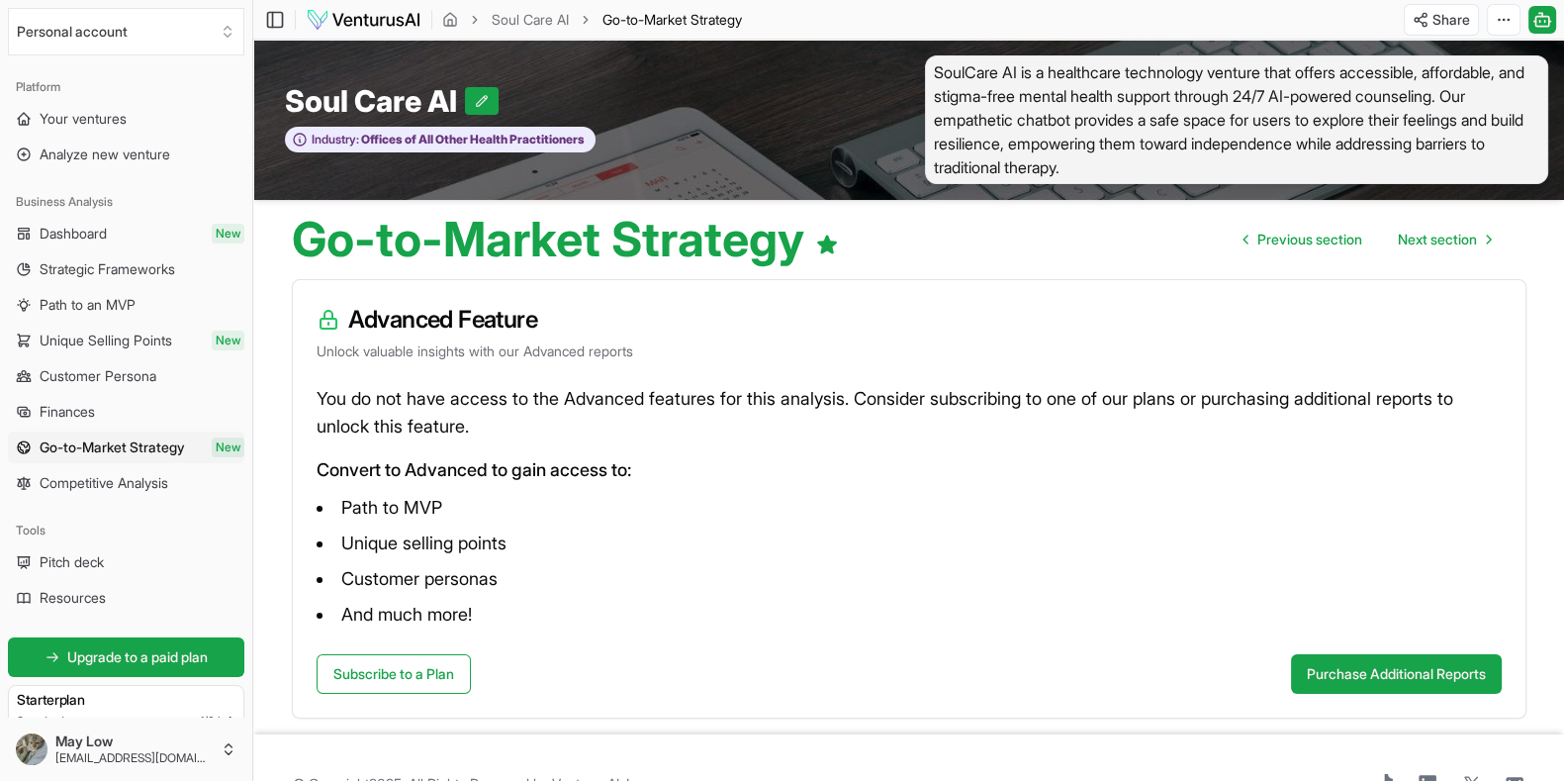
click at [1250, 231] on icon "Go to next page" at bounding box center [1489, 239] width 16 height 16
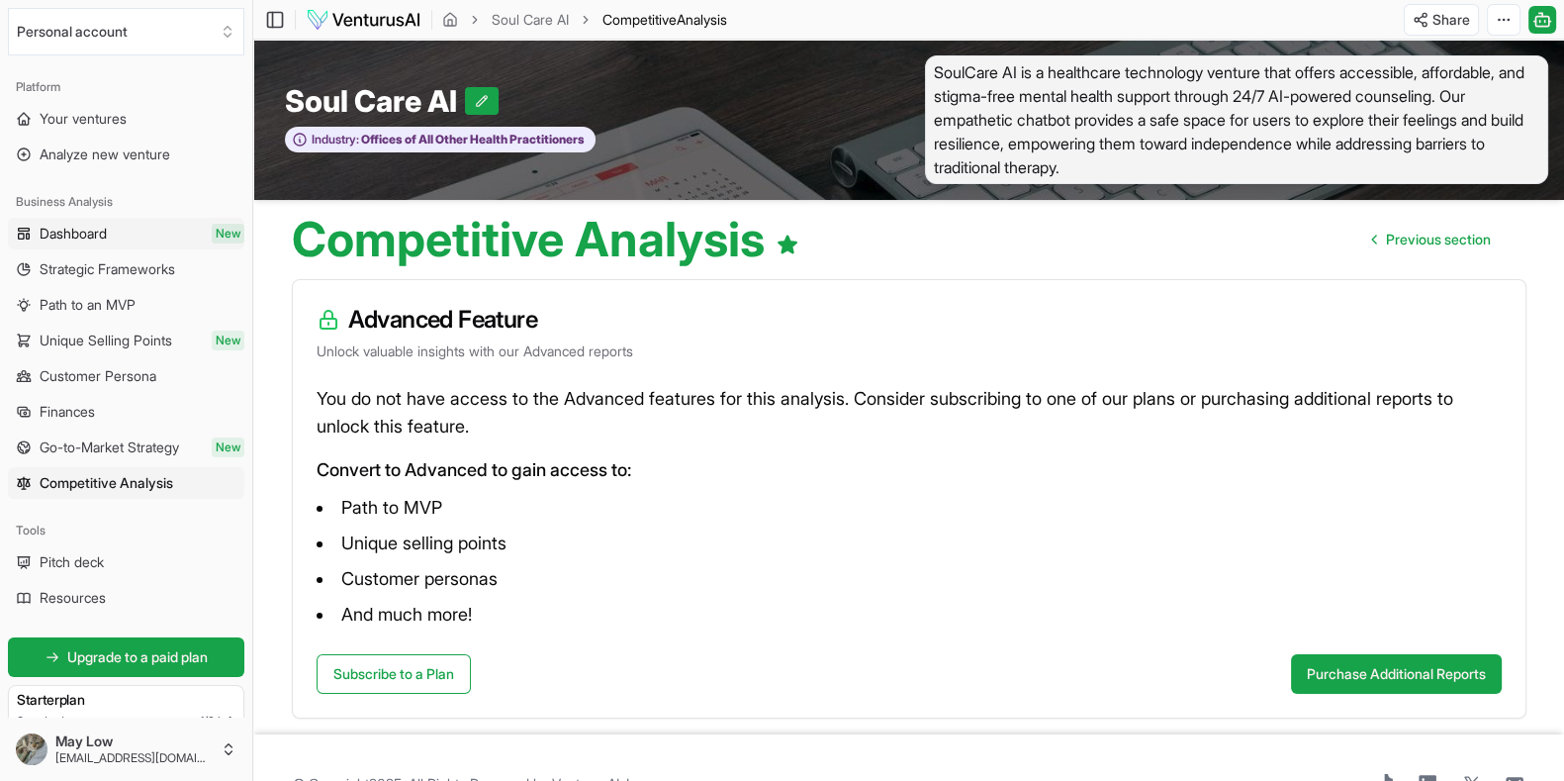
click at [107, 244] on link "Dashboard New" at bounding box center [126, 234] width 236 height 32
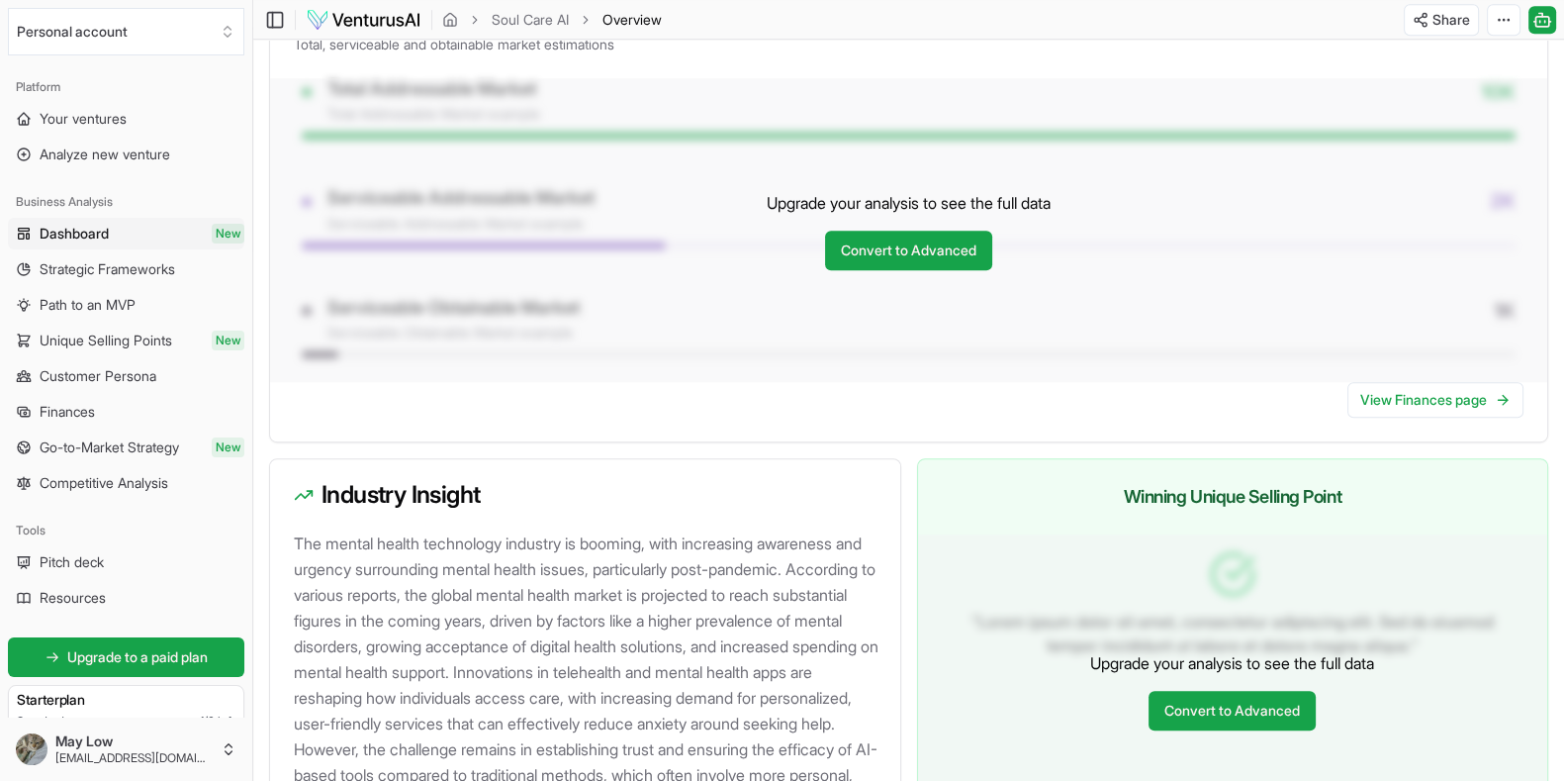
scroll to position [1565, 0]
click at [915, 244] on link "Convert to Advanced" at bounding box center [908, 250] width 167 height 40
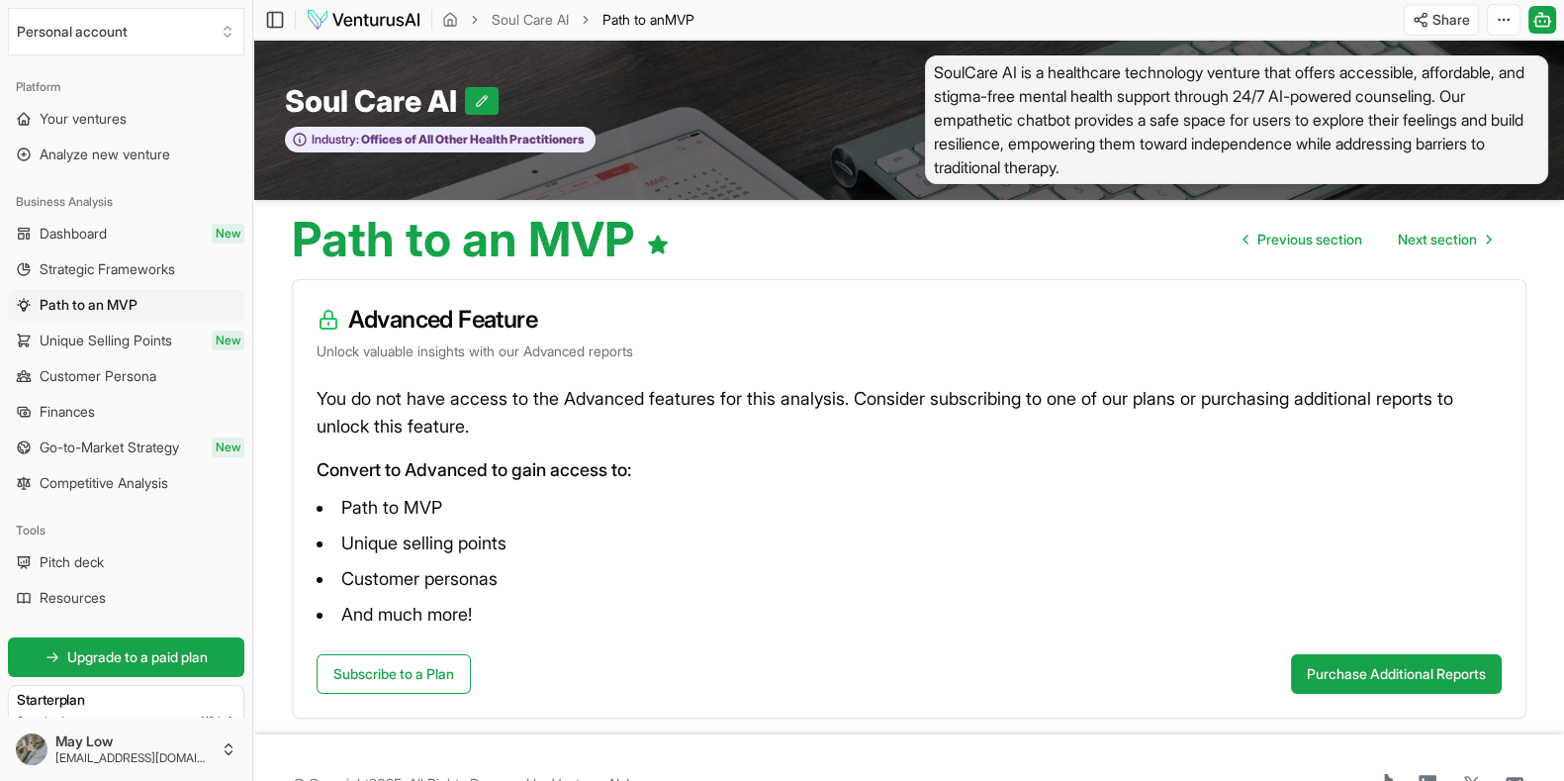
scroll to position [50, 0]
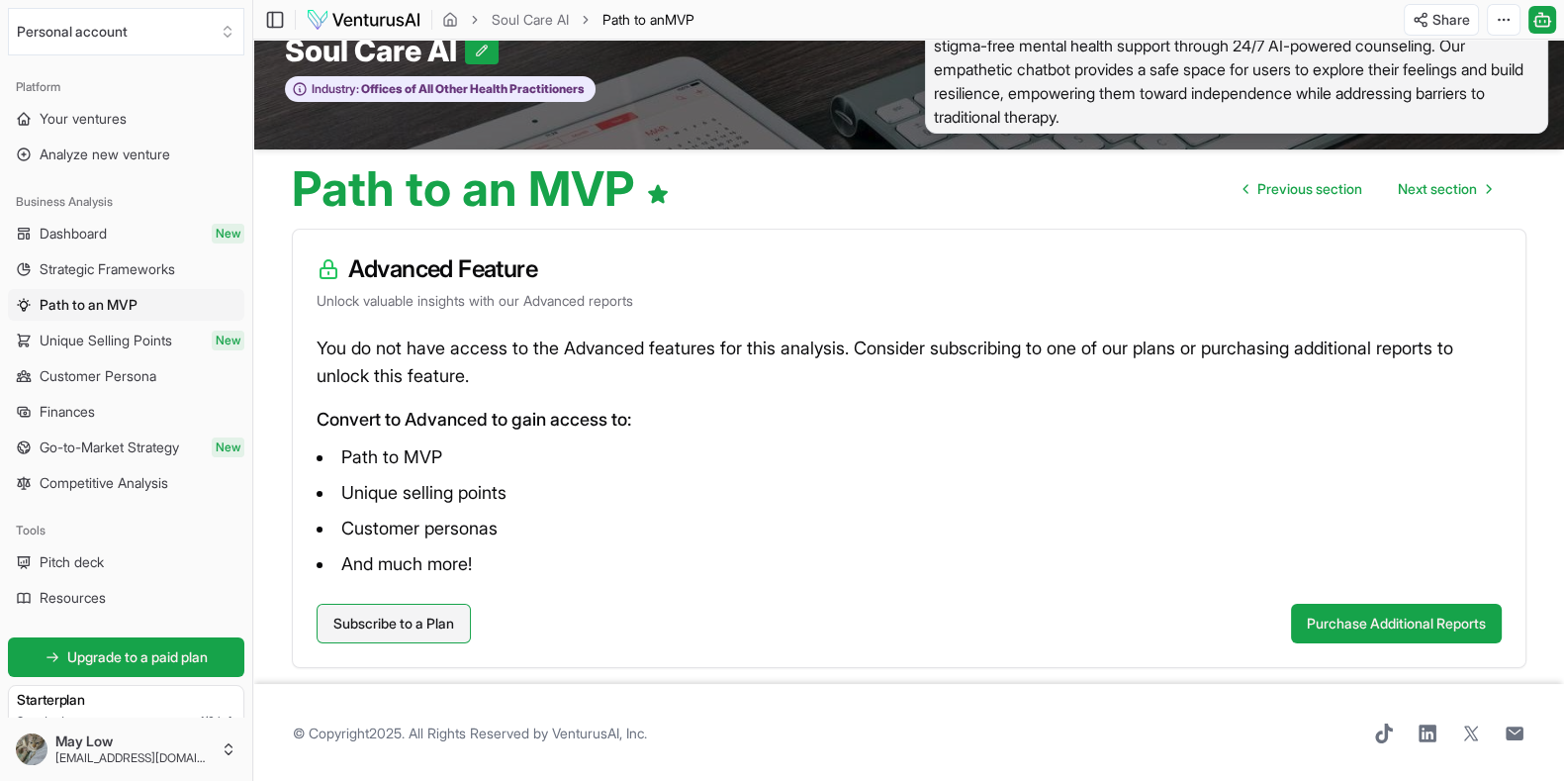
click at [396, 608] on link "Subscribe to a Plan" at bounding box center [394, 623] width 154 height 40
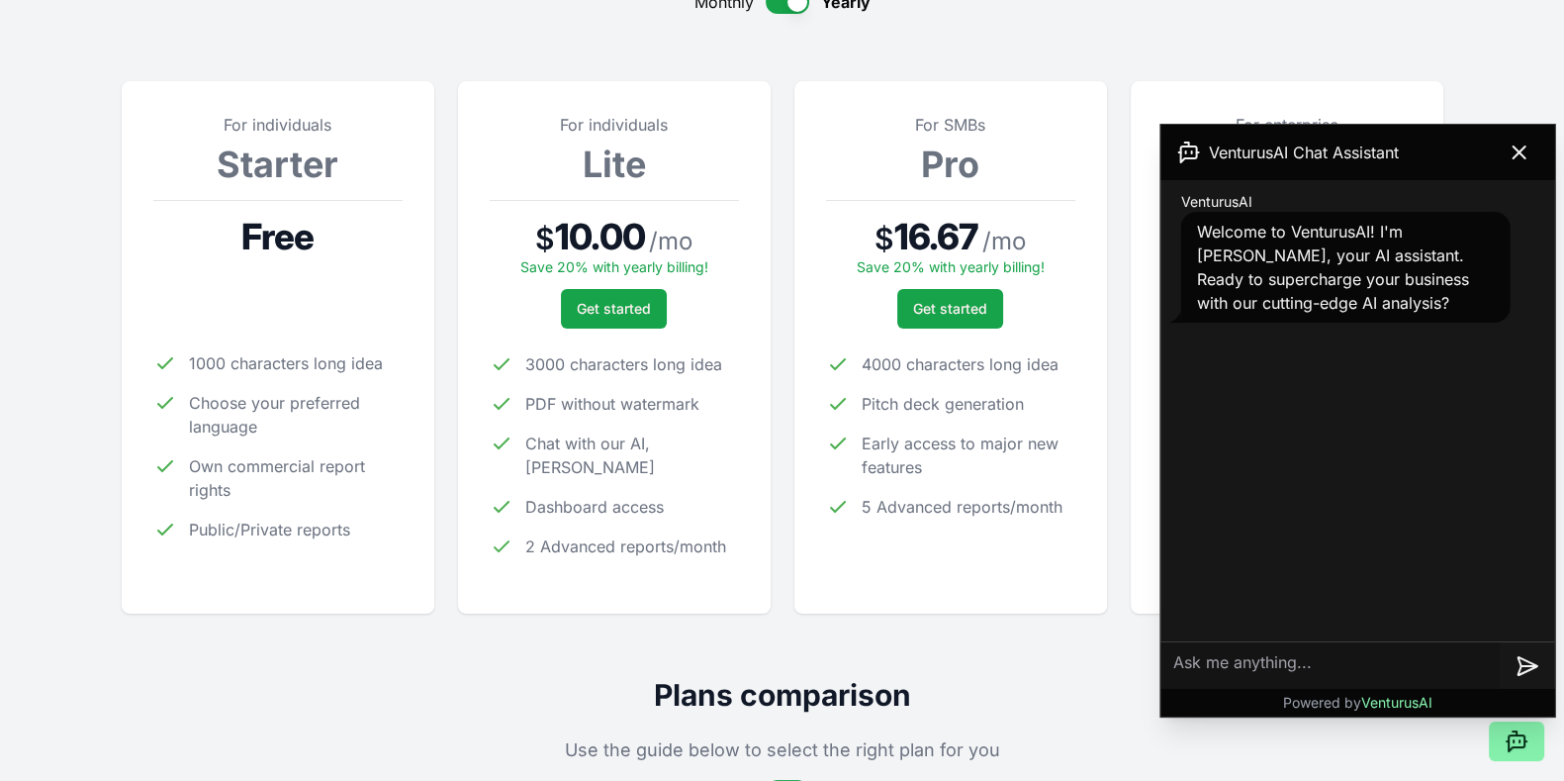
scroll to position [238, 0]
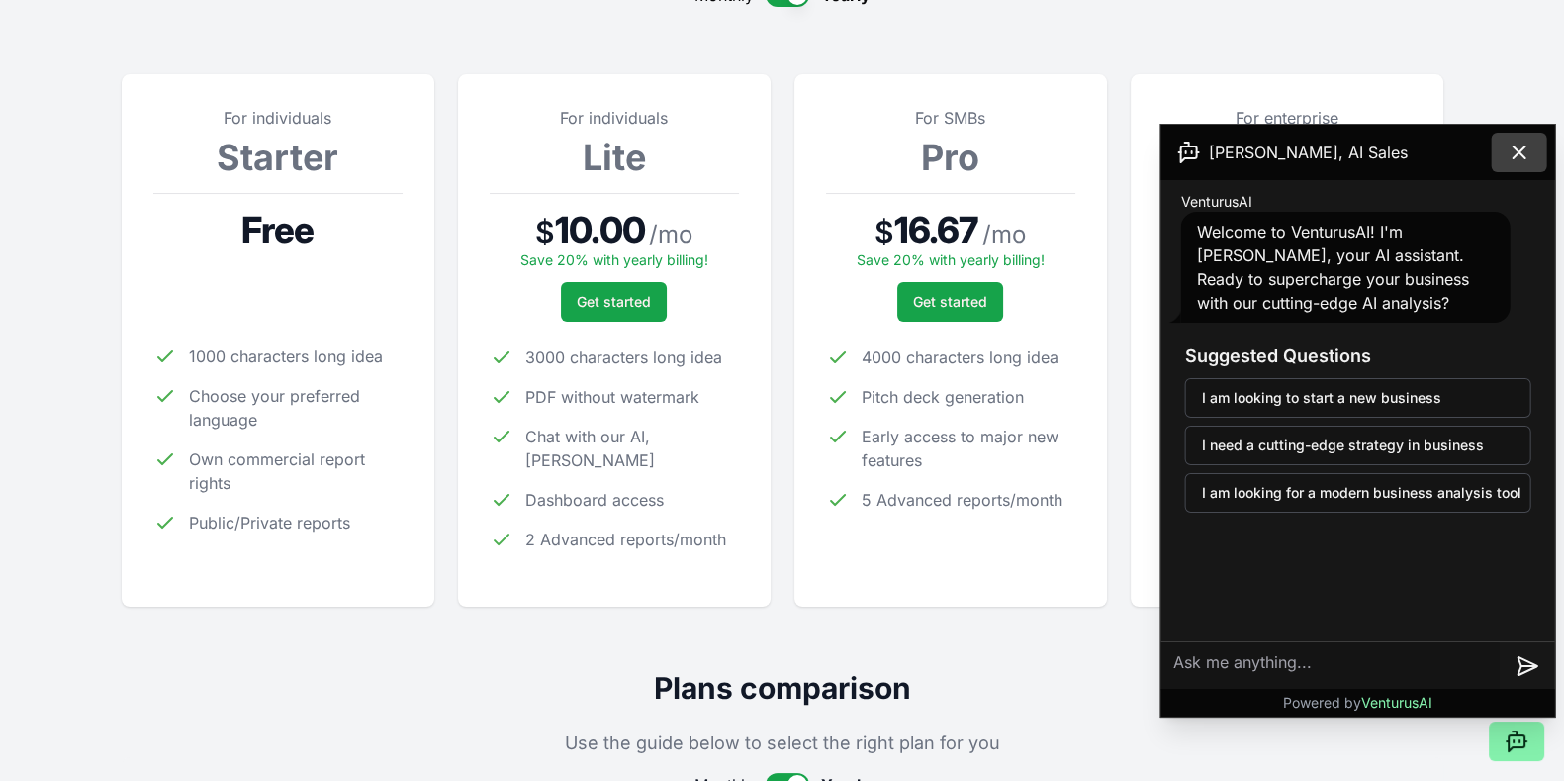
click at [1250, 141] on button at bounding box center [1519, 153] width 55 height 40
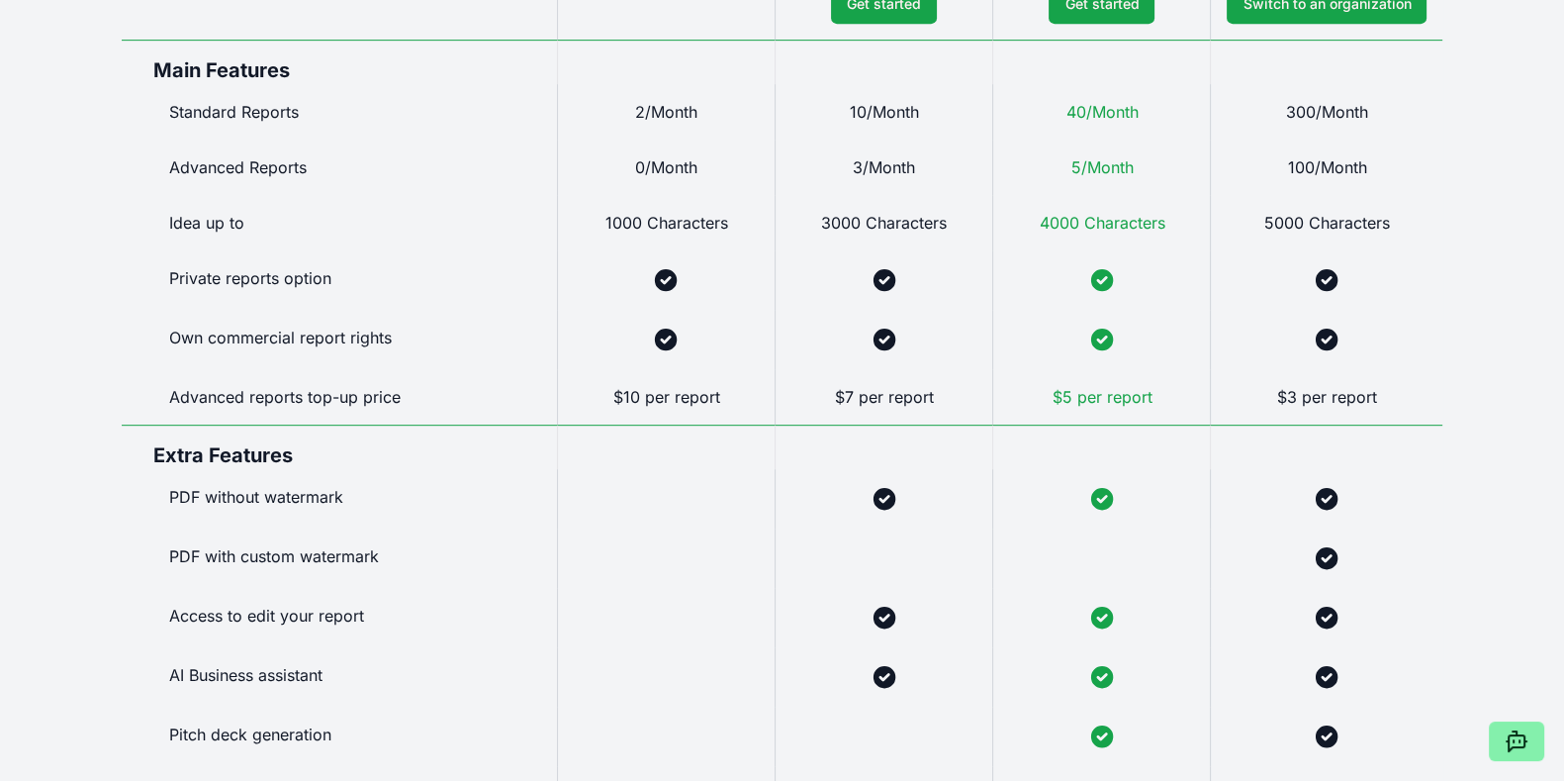
scroll to position [1228, 0]
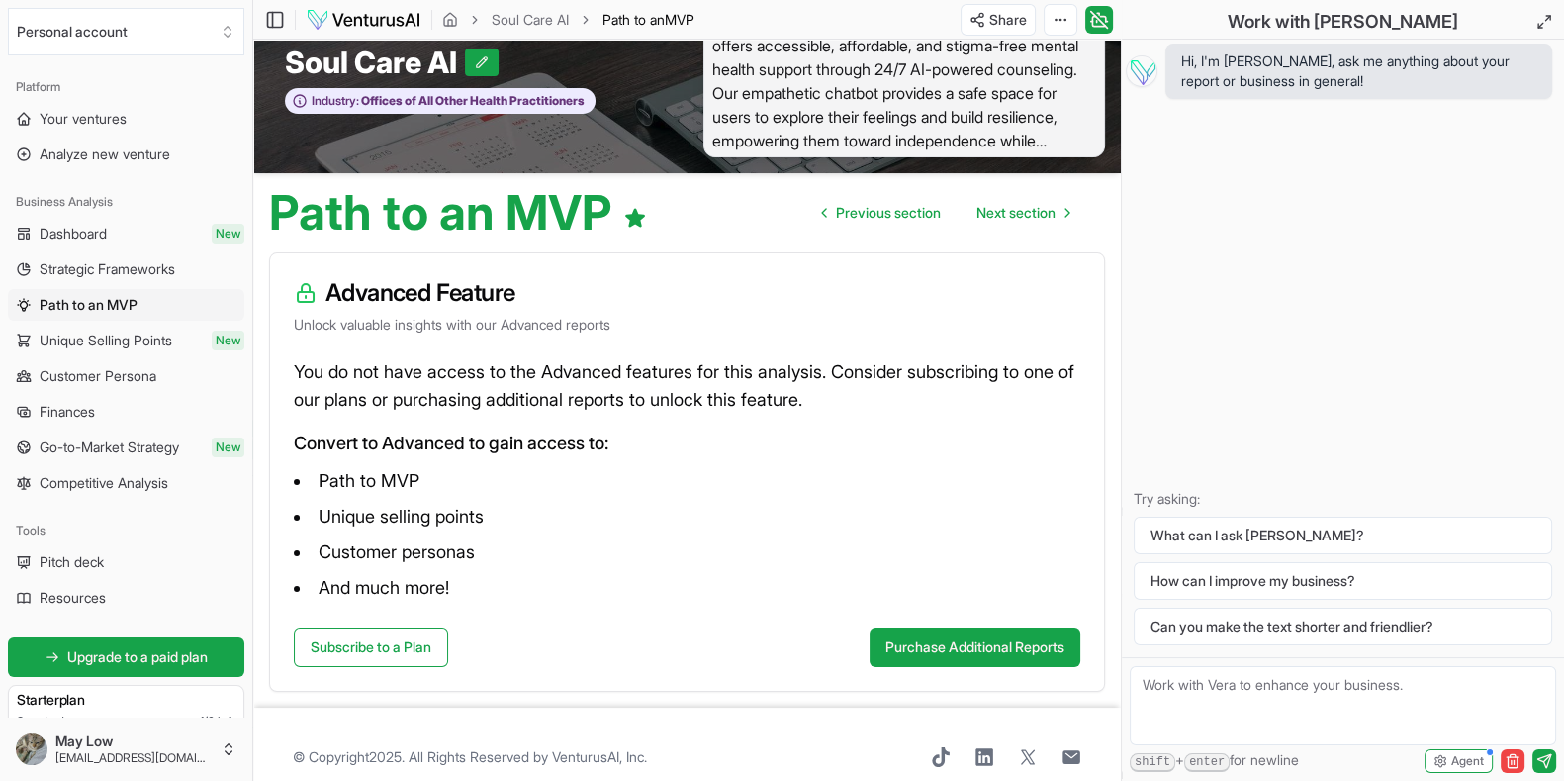
scroll to position [74, 0]
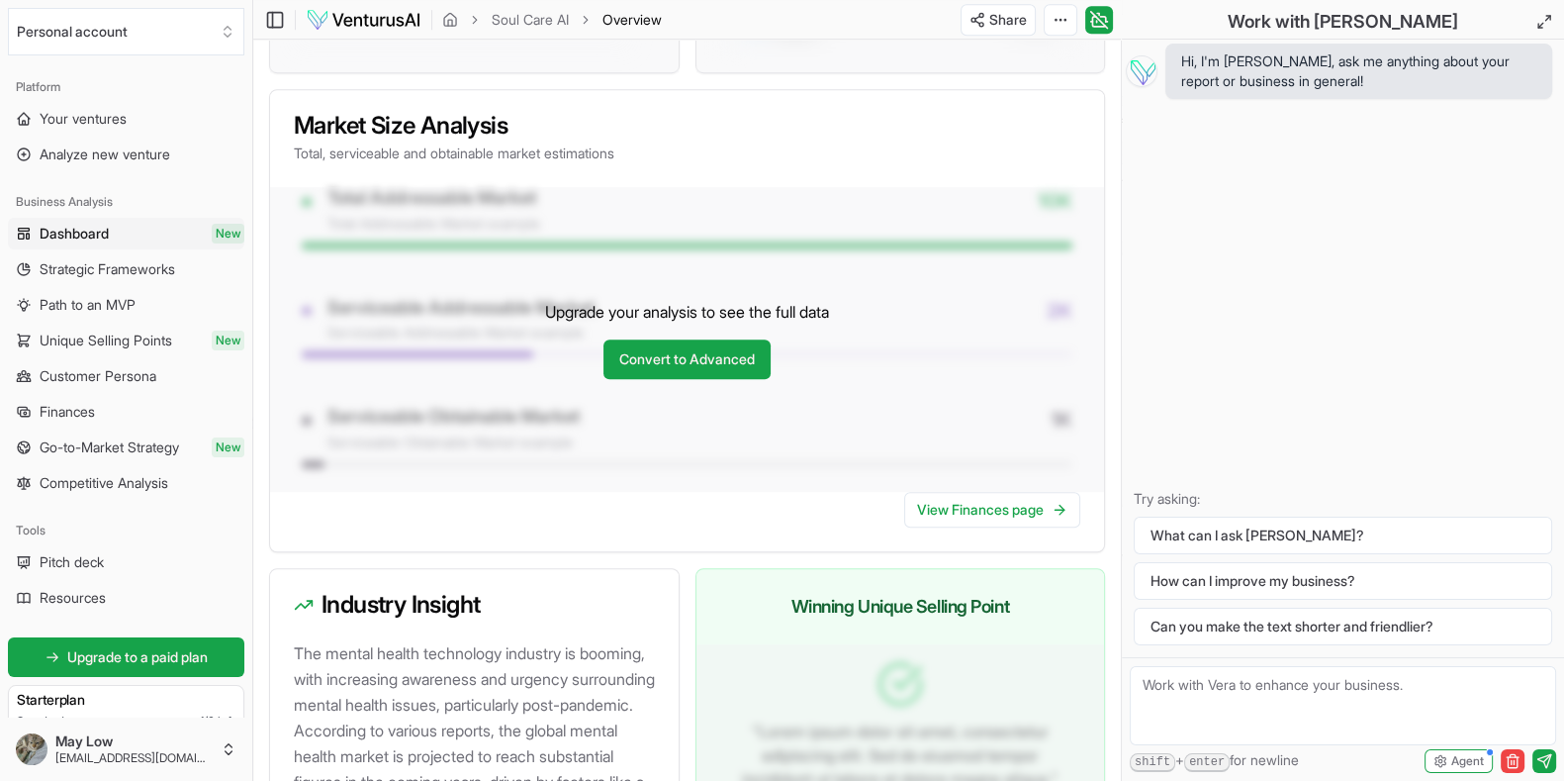
scroll to position [1750, 0]
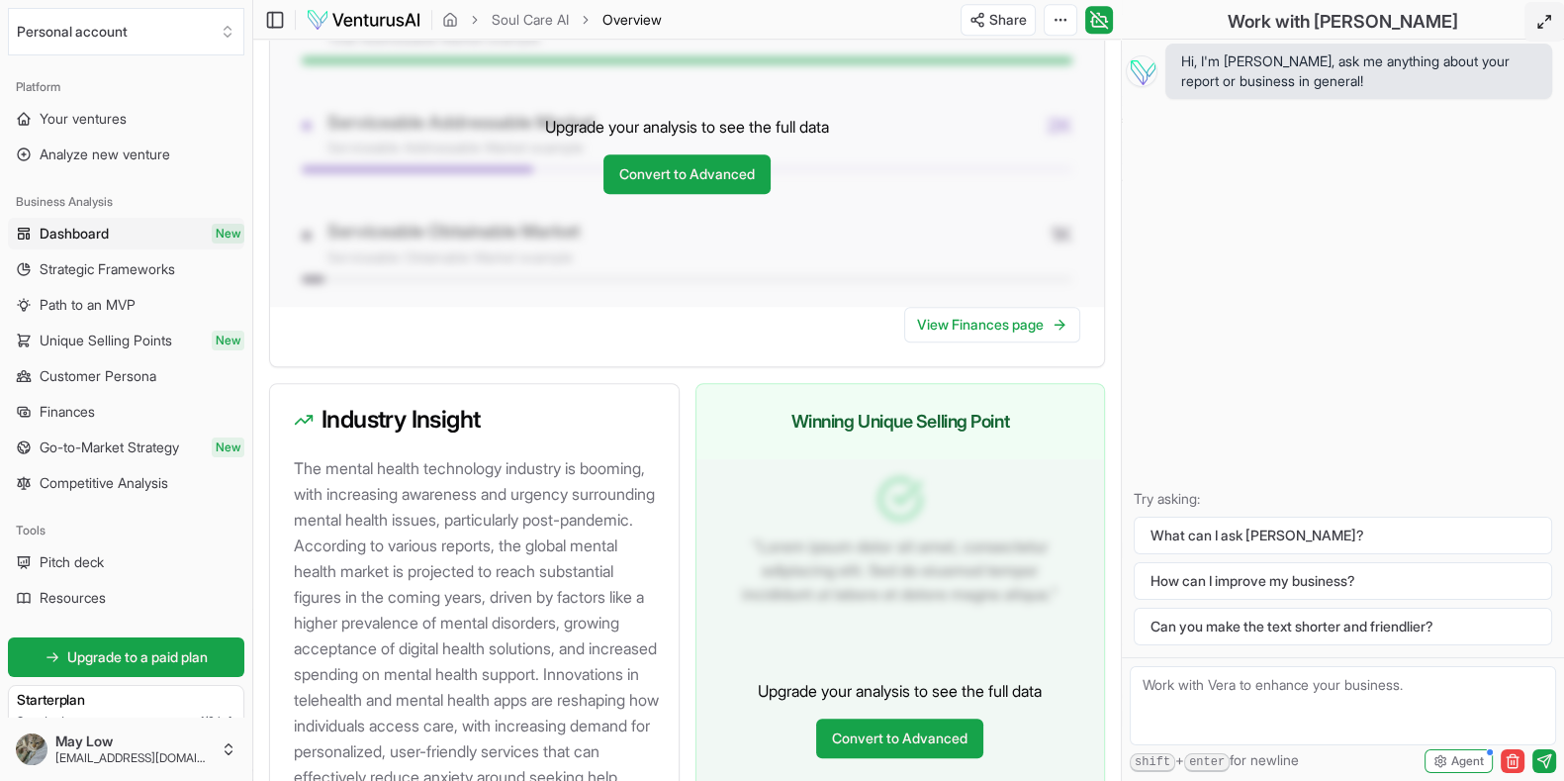
click at [1250, 16] on polyline at bounding box center [1548, 18] width 4 height 4
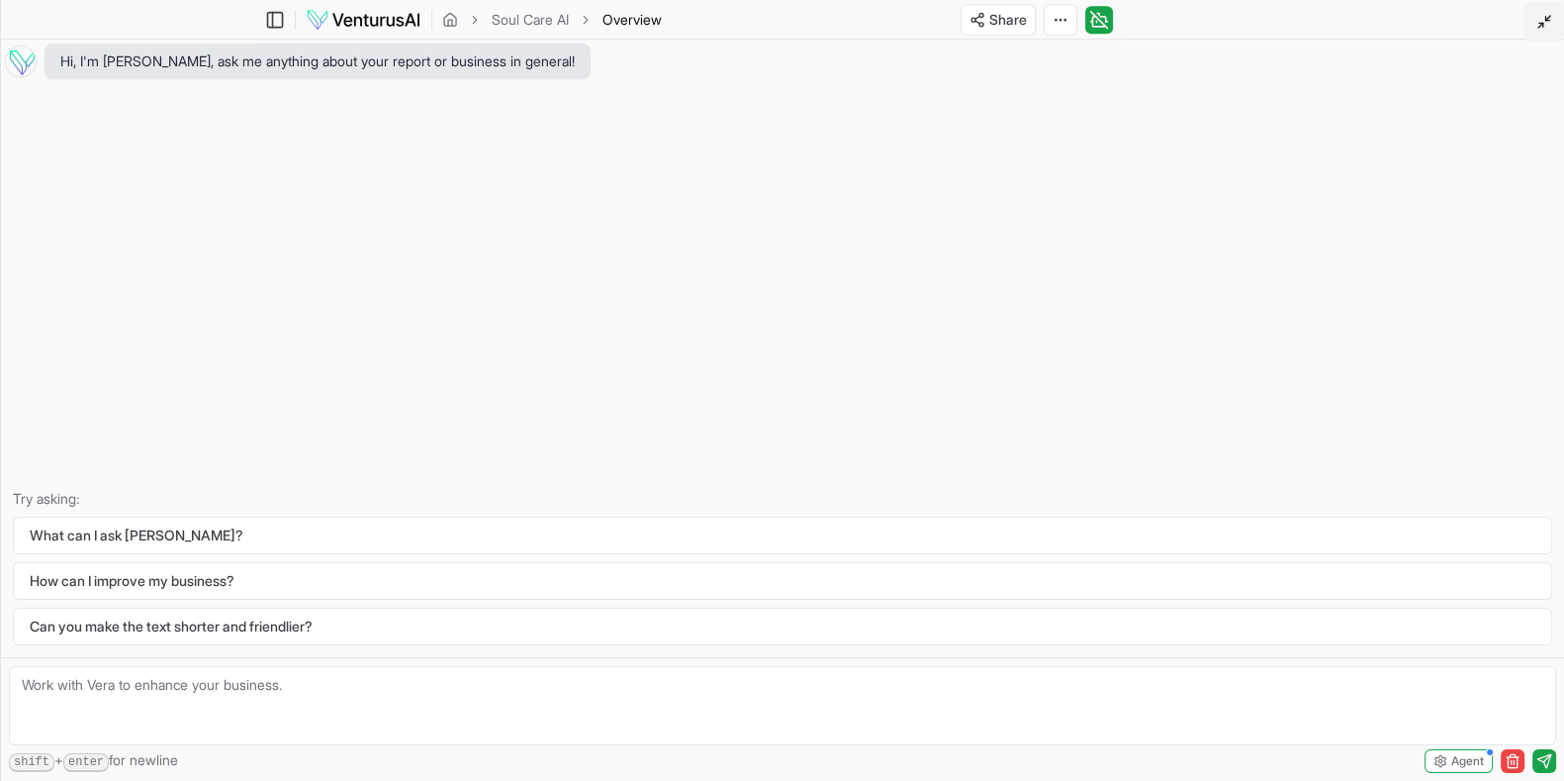
click at [1250, 15] on icon at bounding box center [1544, 22] width 16 height 16
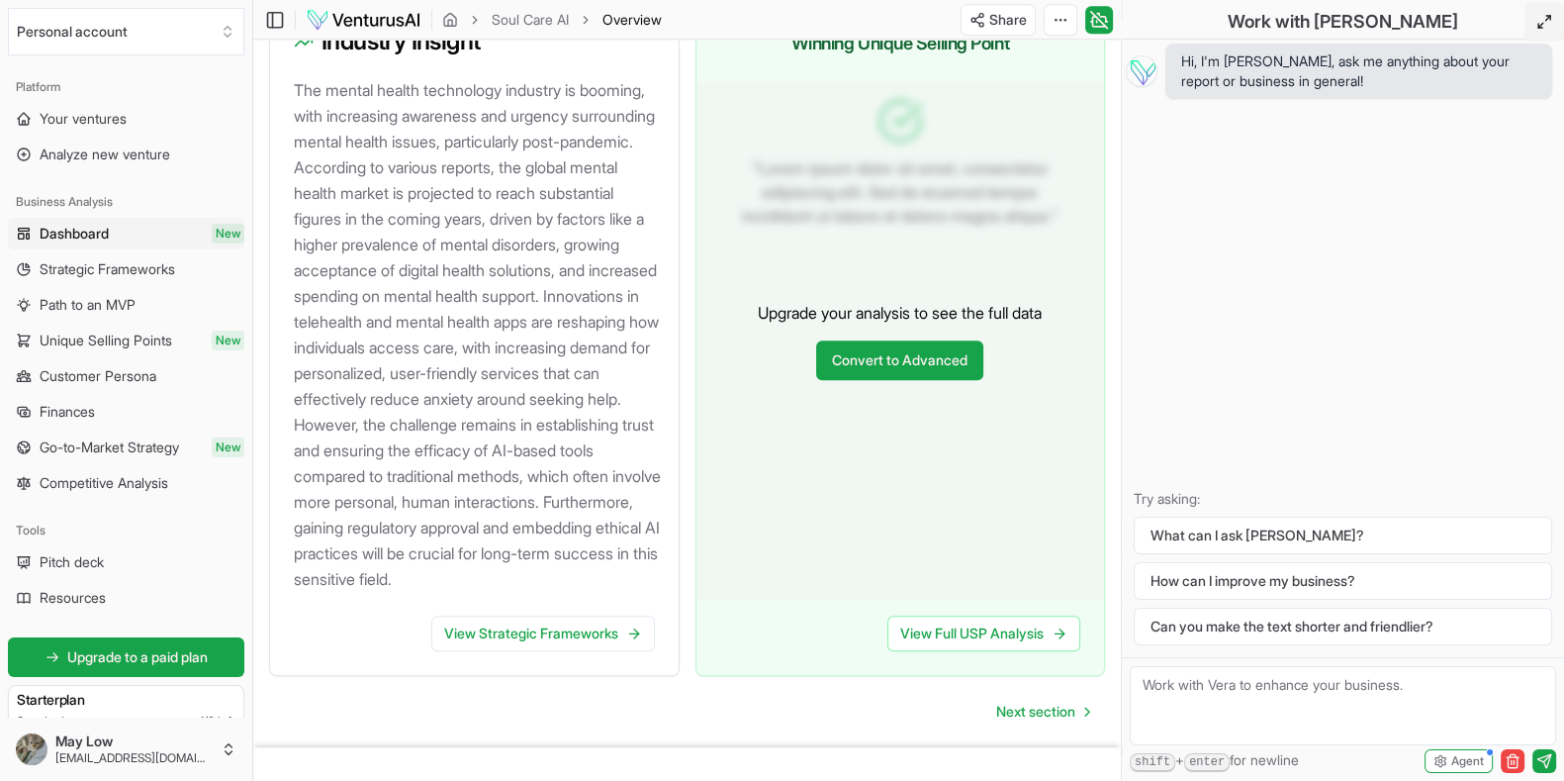
scroll to position [2216, 0]
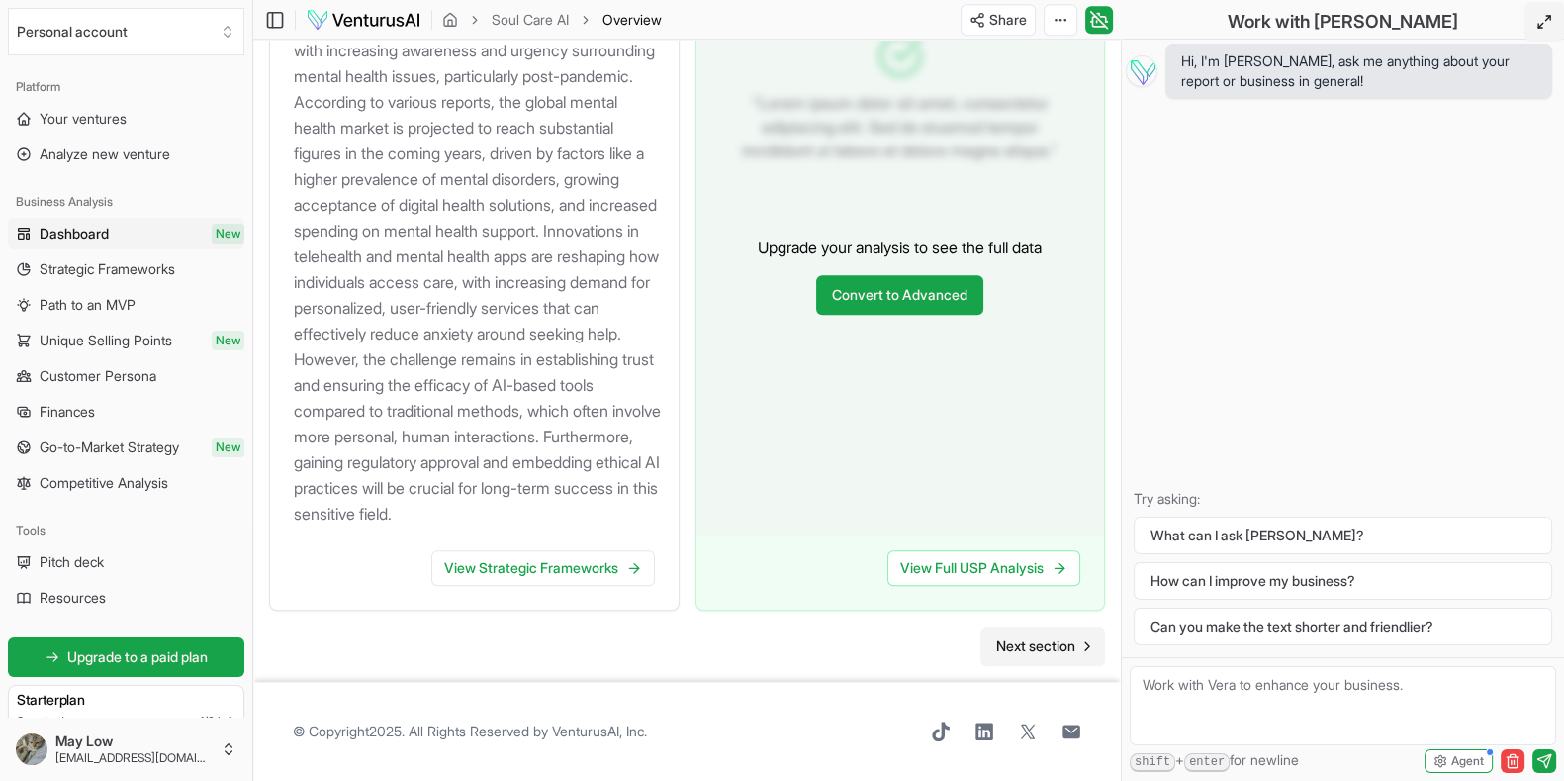
click at [1039, 608] on span "Next section" at bounding box center [1035, 646] width 79 height 20
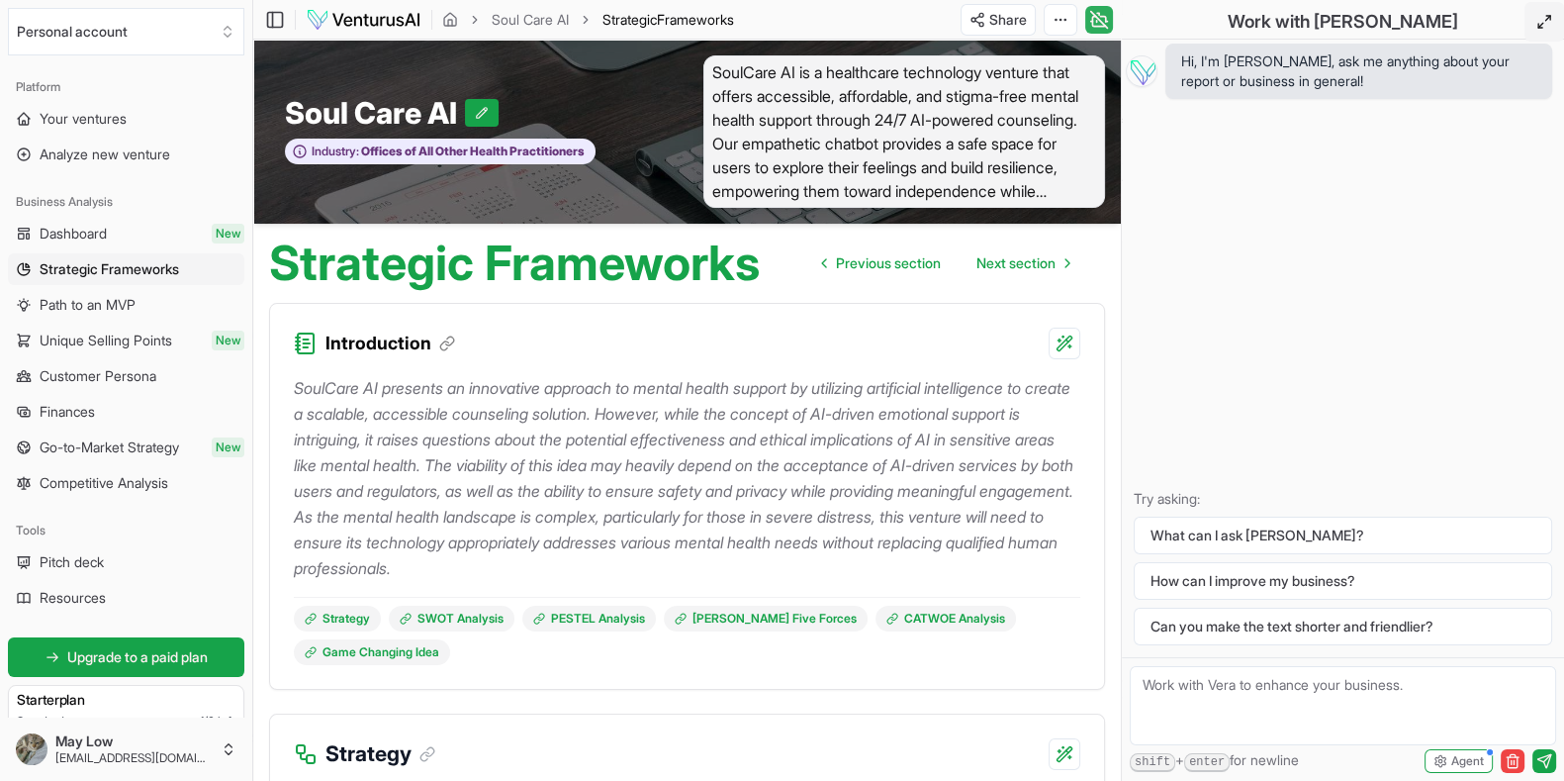
click at [1093, 20] on icon at bounding box center [1099, 20] width 20 height 24
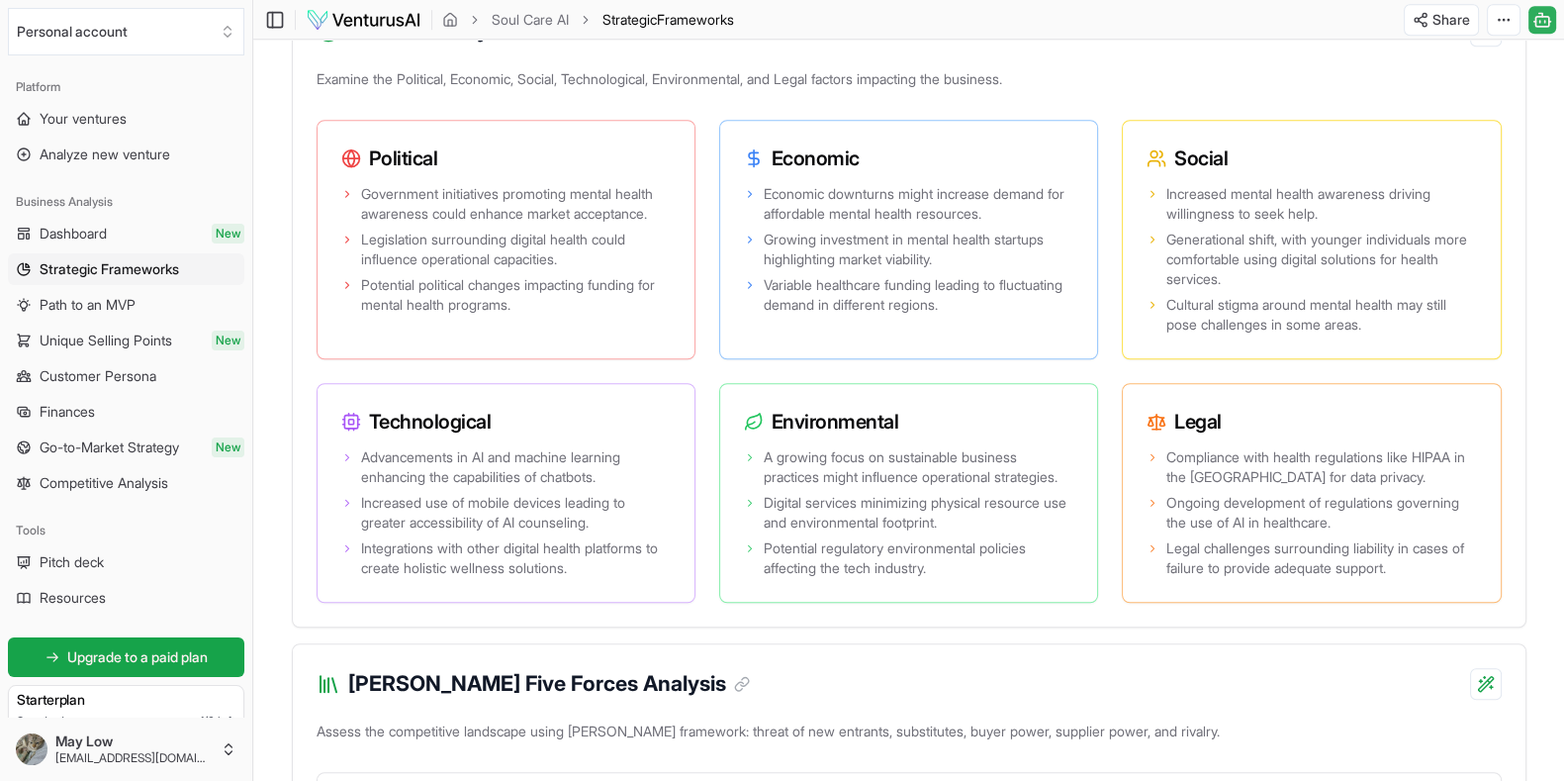
scroll to position [1836, 0]
